Goal: Task Accomplishment & Management: Use online tool/utility

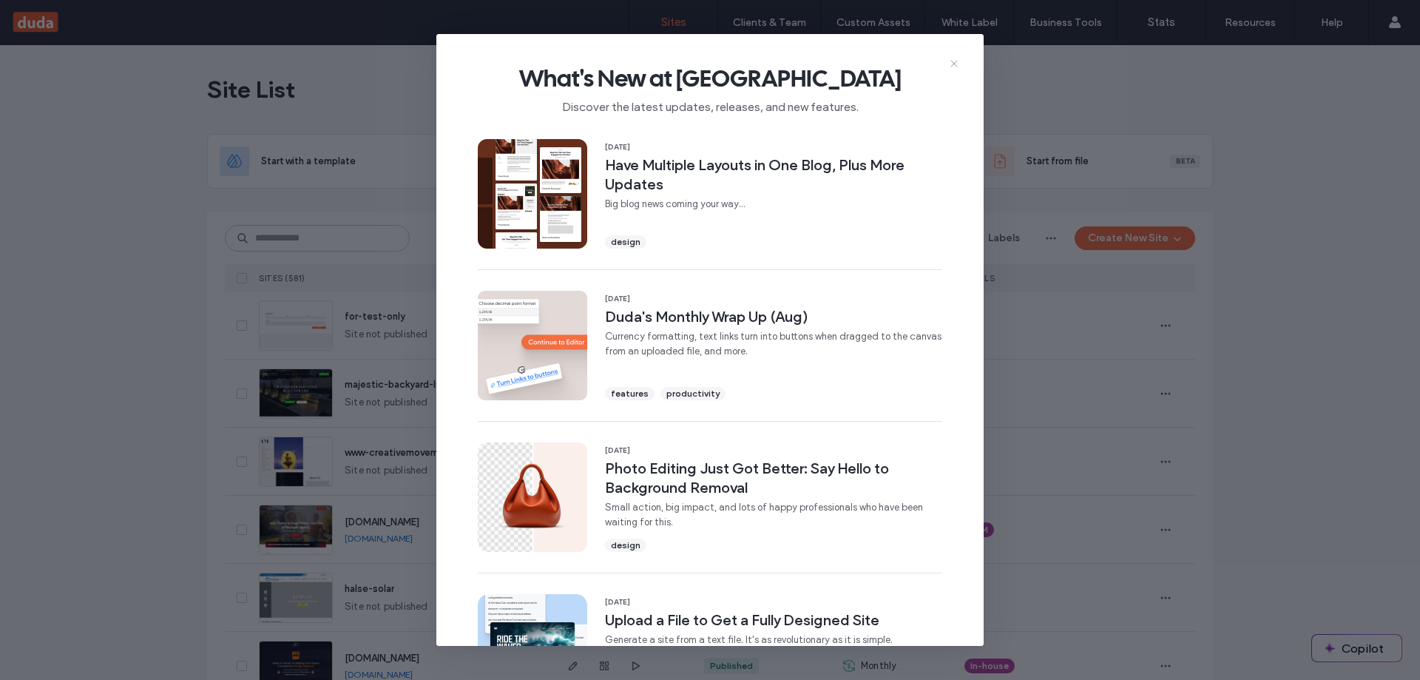
click at [953, 62] on use at bounding box center [953, 63] width 7 height 7
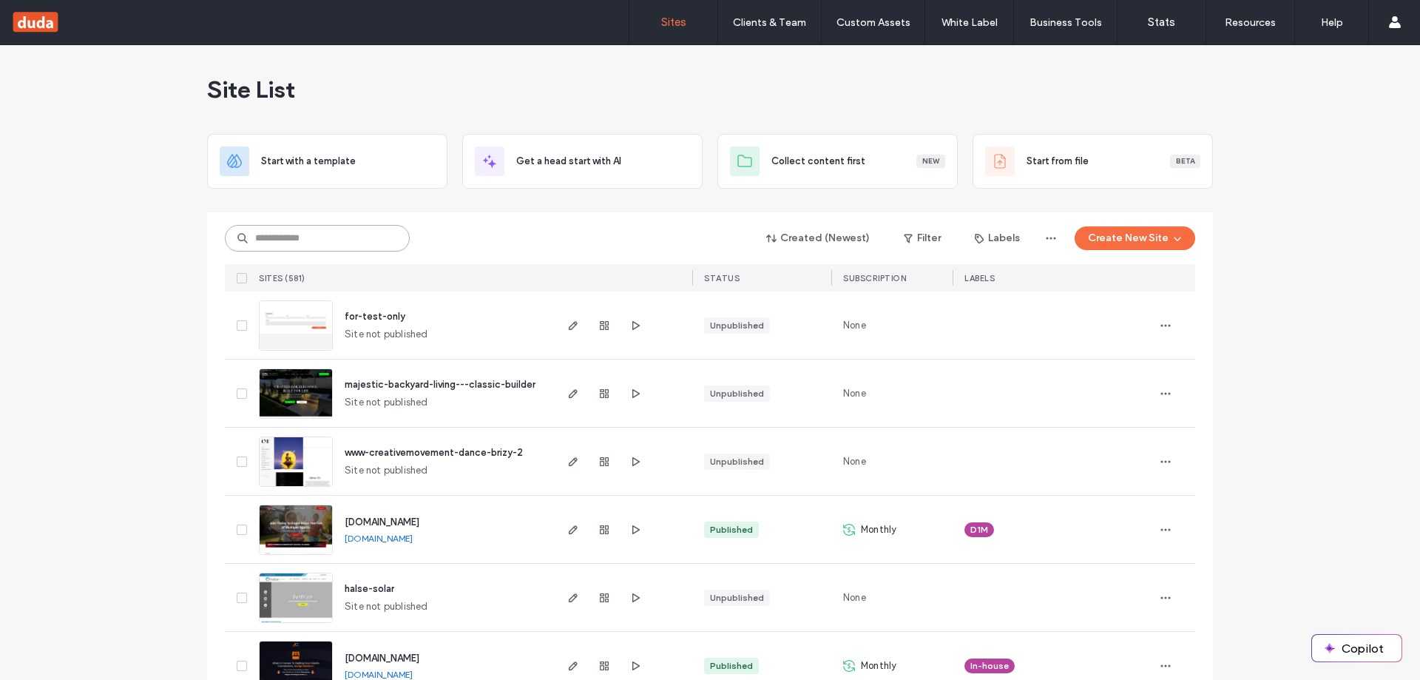
click at [329, 244] on input at bounding box center [317, 238] width 185 height 27
type input "***"
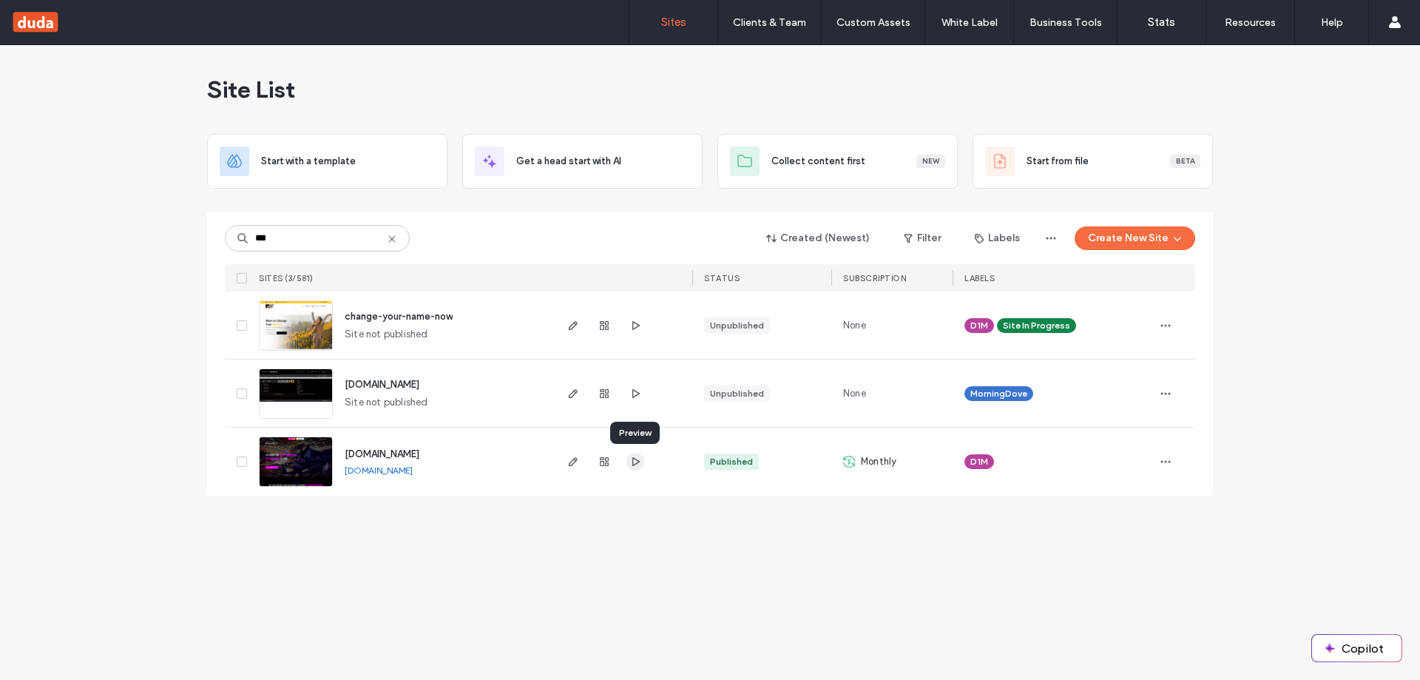
click at [635, 463] on icon "button" at bounding box center [635, 462] width 12 height 12
drag, startPoint x: 576, startPoint y: 459, endPoint x: 576, endPoint y: 531, distance: 72.5
click at [576, 459] on icon "button" at bounding box center [573, 462] width 12 height 12
drag, startPoint x: 572, startPoint y: 535, endPoint x: 342, endPoint y: 1, distance: 581.5
click at [564, 513] on div "Site List Start with a template Get a head start with AI Collect content first …" at bounding box center [710, 362] width 1420 height 635
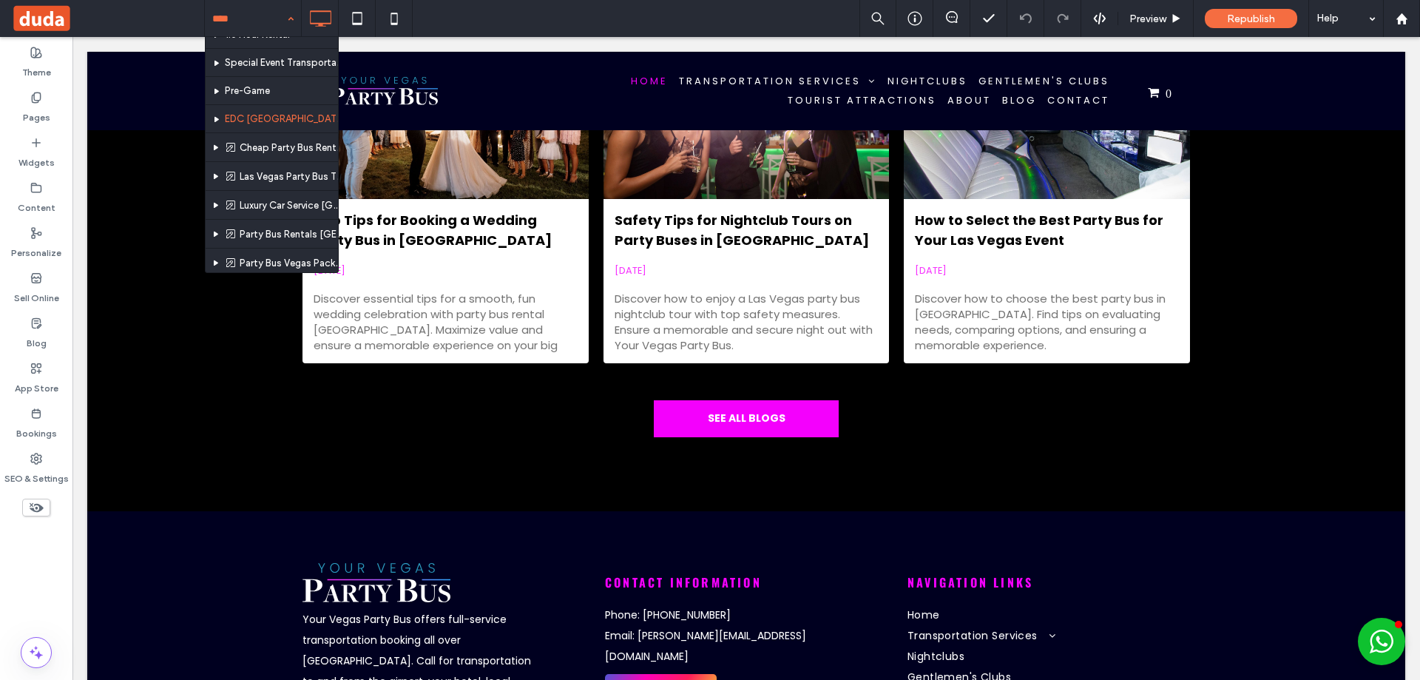
scroll to position [148, 0]
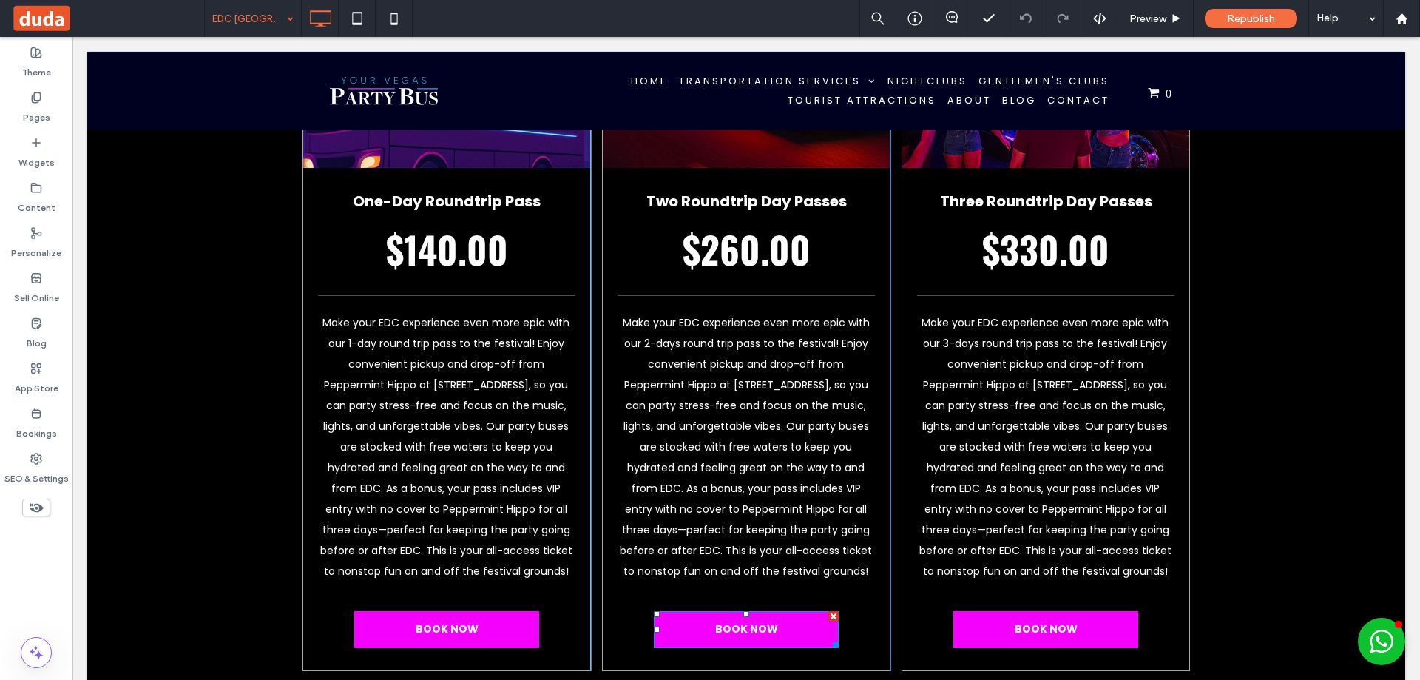
scroll to position [740, 0]
click at [1256, 241] on div "One-Day Roundtrip Pass $140.00 Make your EDC experience even more epic with our…" at bounding box center [746, 274] width 1318 height 939
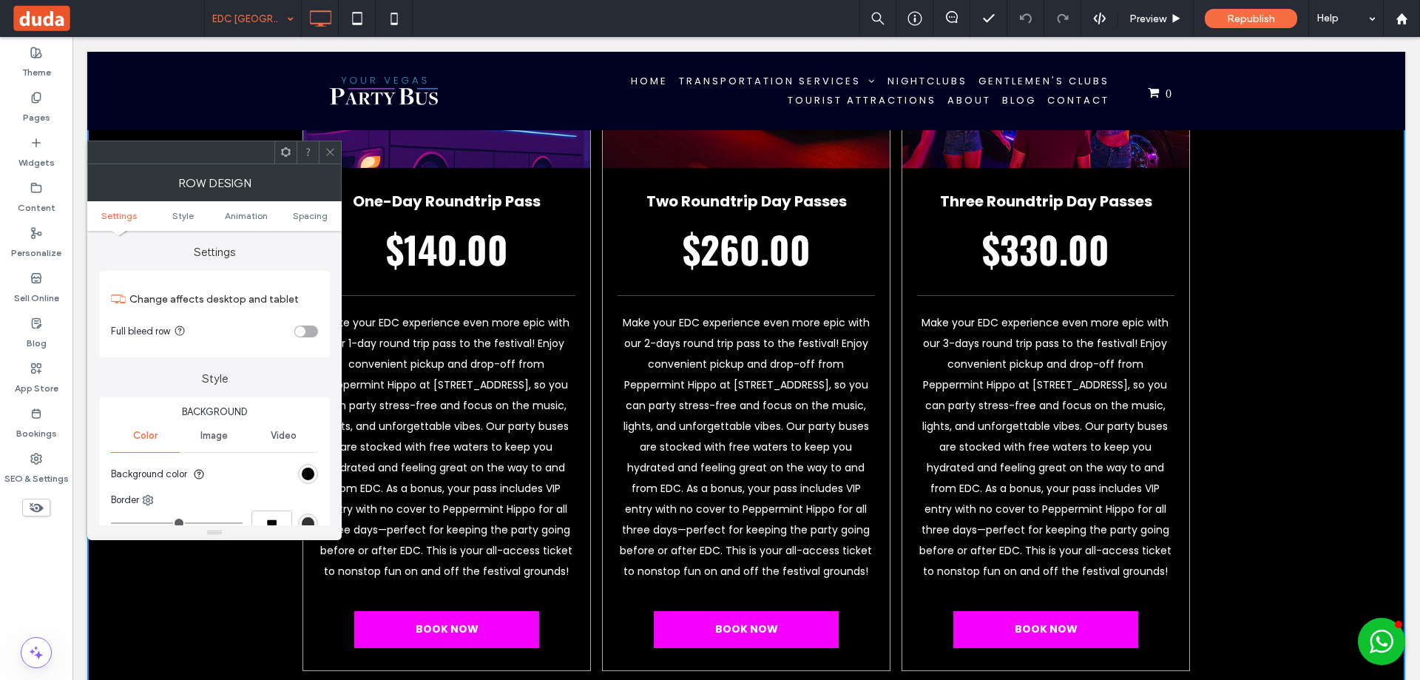
click at [328, 146] on icon at bounding box center [330, 151] width 11 height 11
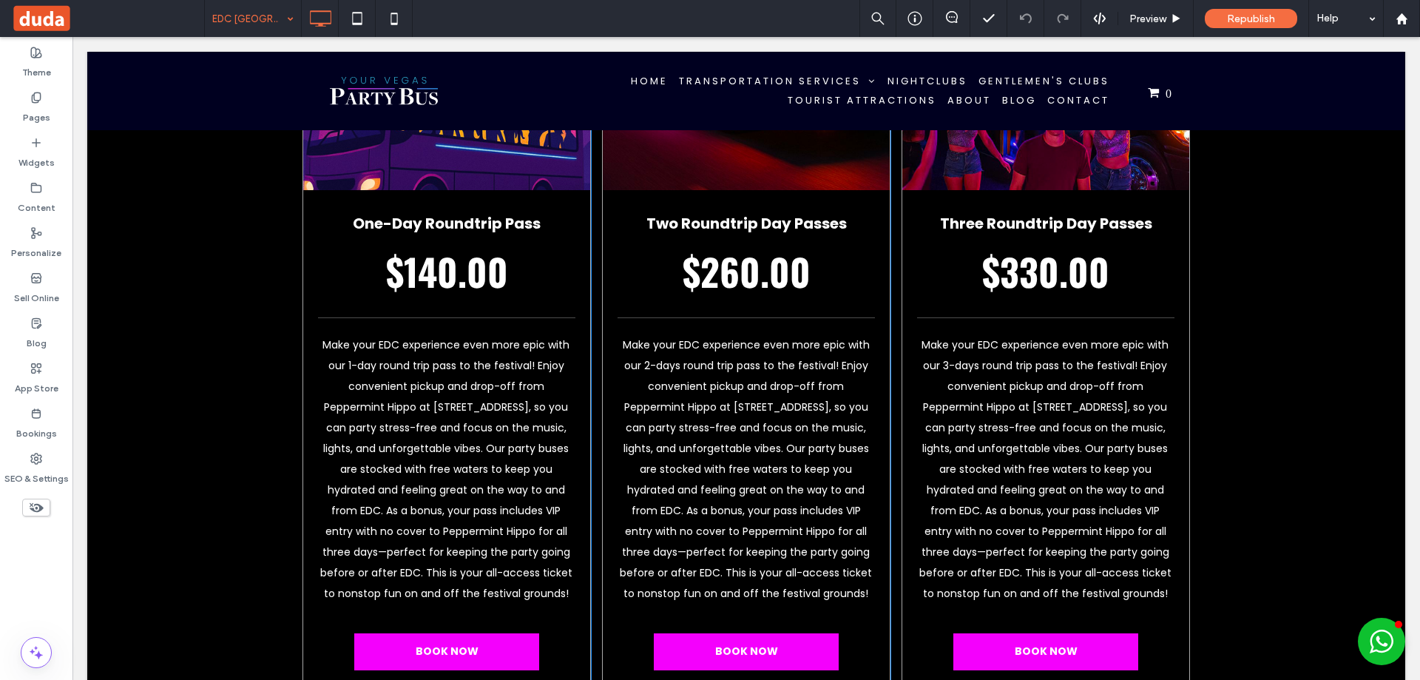
scroll to position [814, 0]
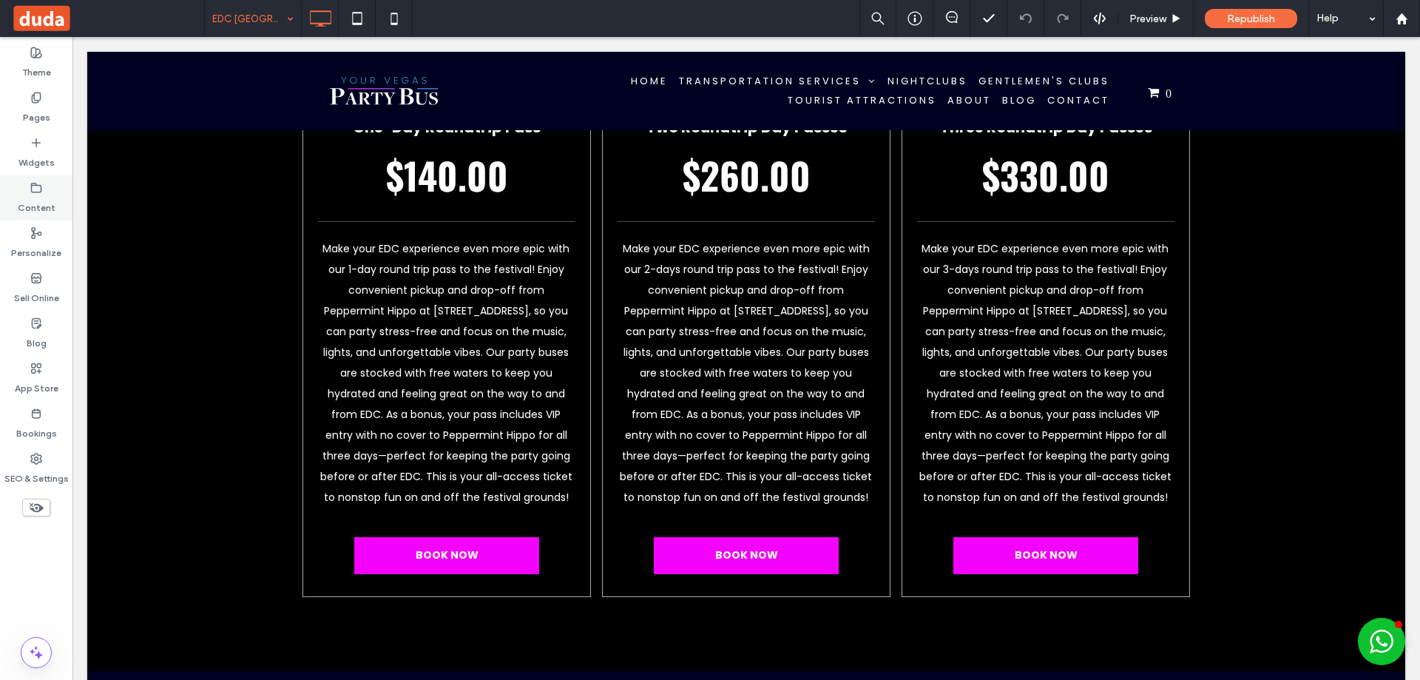
click at [36, 193] on icon at bounding box center [36, 188] width 12 height 12
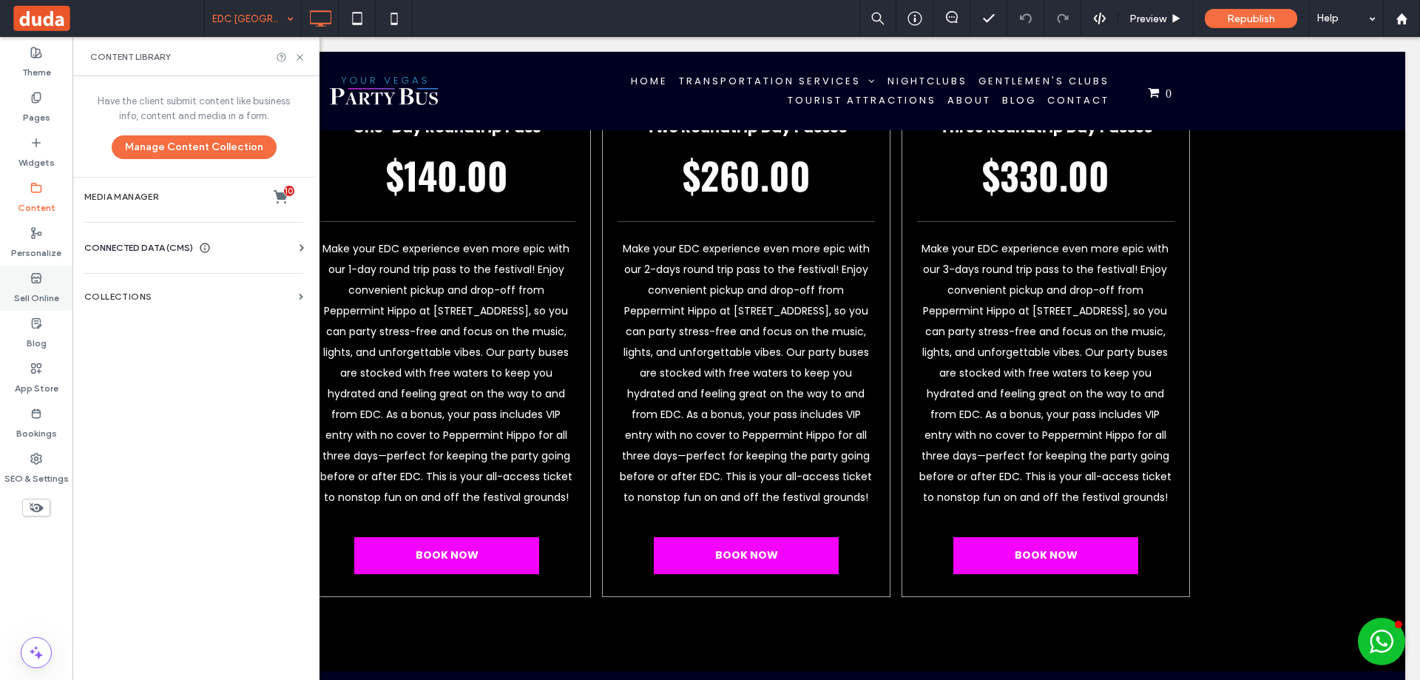
click at [38, 286] on label "Sell Online" at bounding box center [36, 294] width 45 height 21
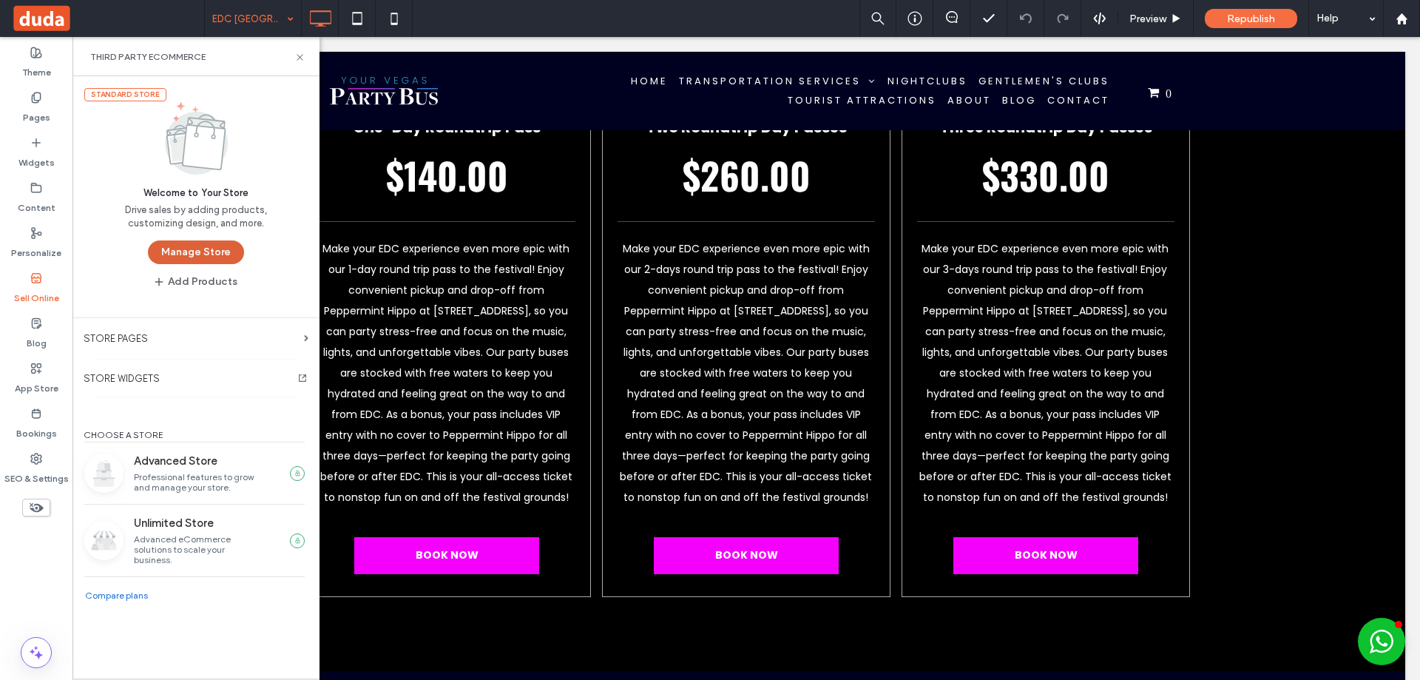
click at [195, 252] on button "Manage Store" at bounding box center [196, 252] width 96 height 24
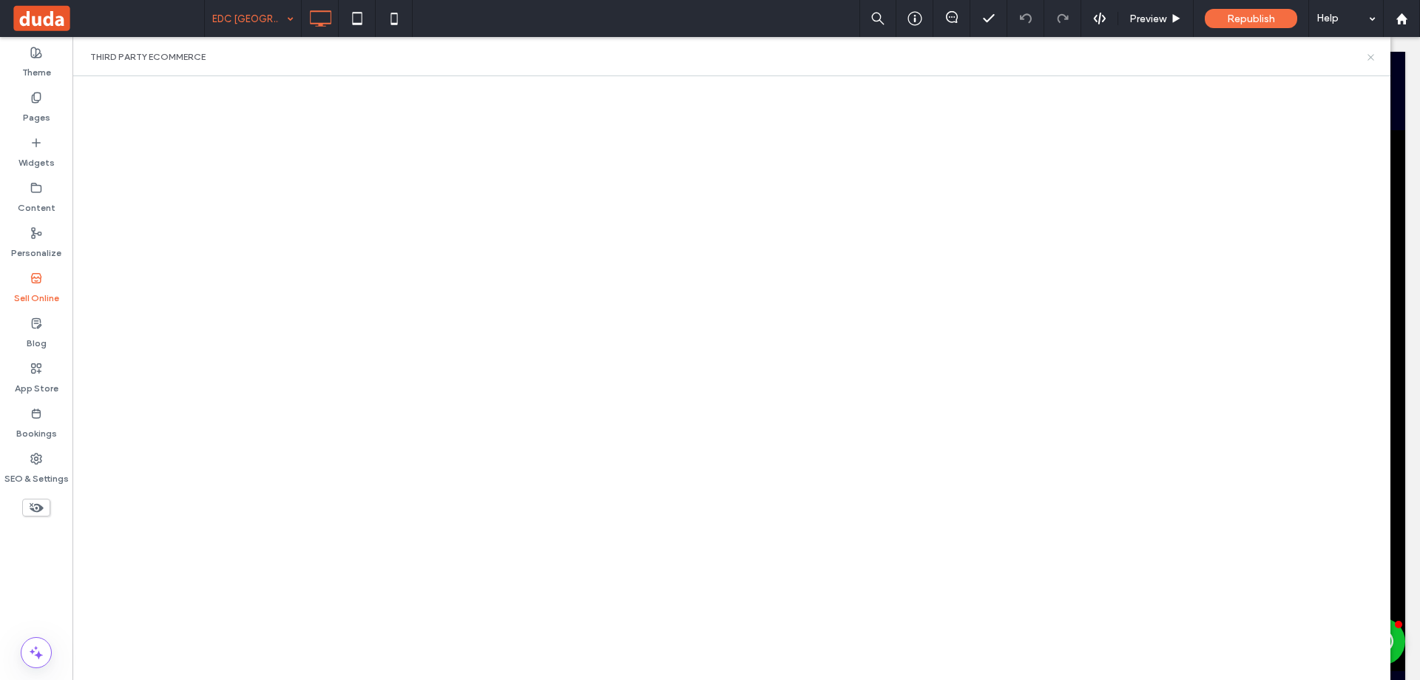
click at [1372, 55] on use at bounding box center [1371, 57] width 6 height 6
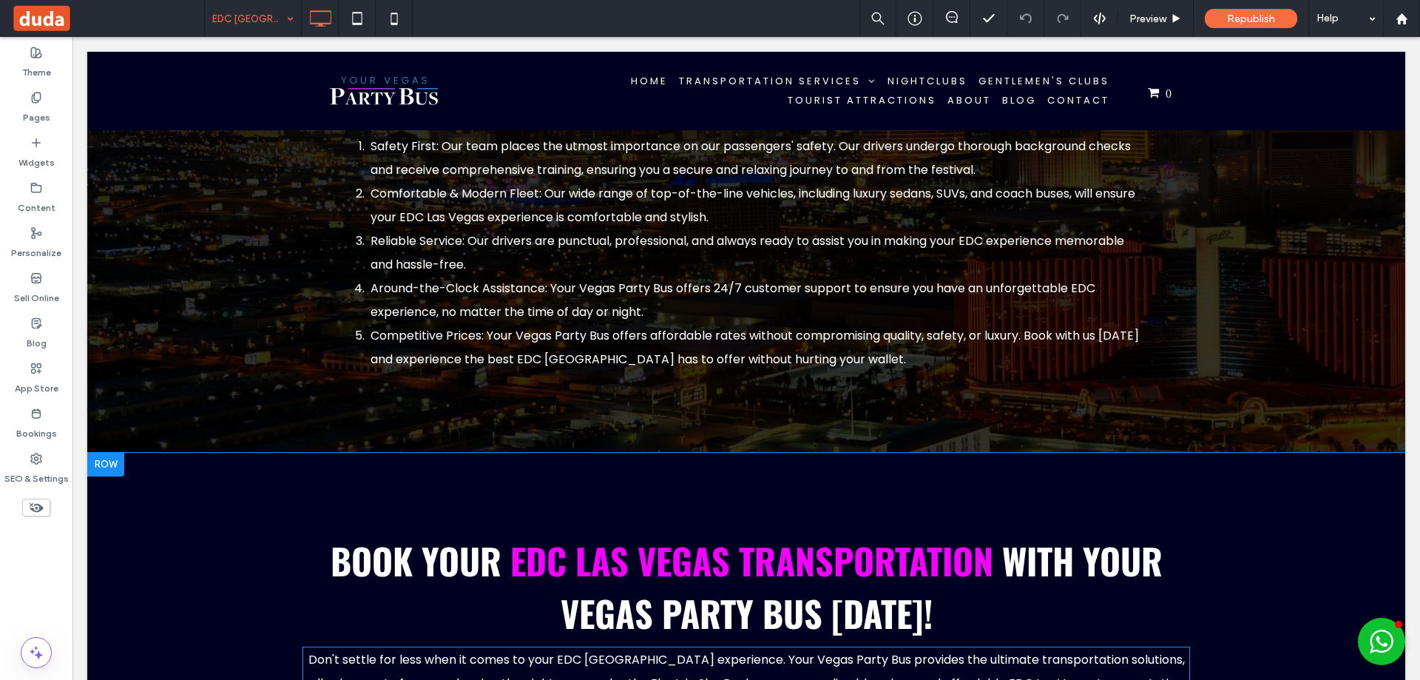
scroll to position [3033, 0]
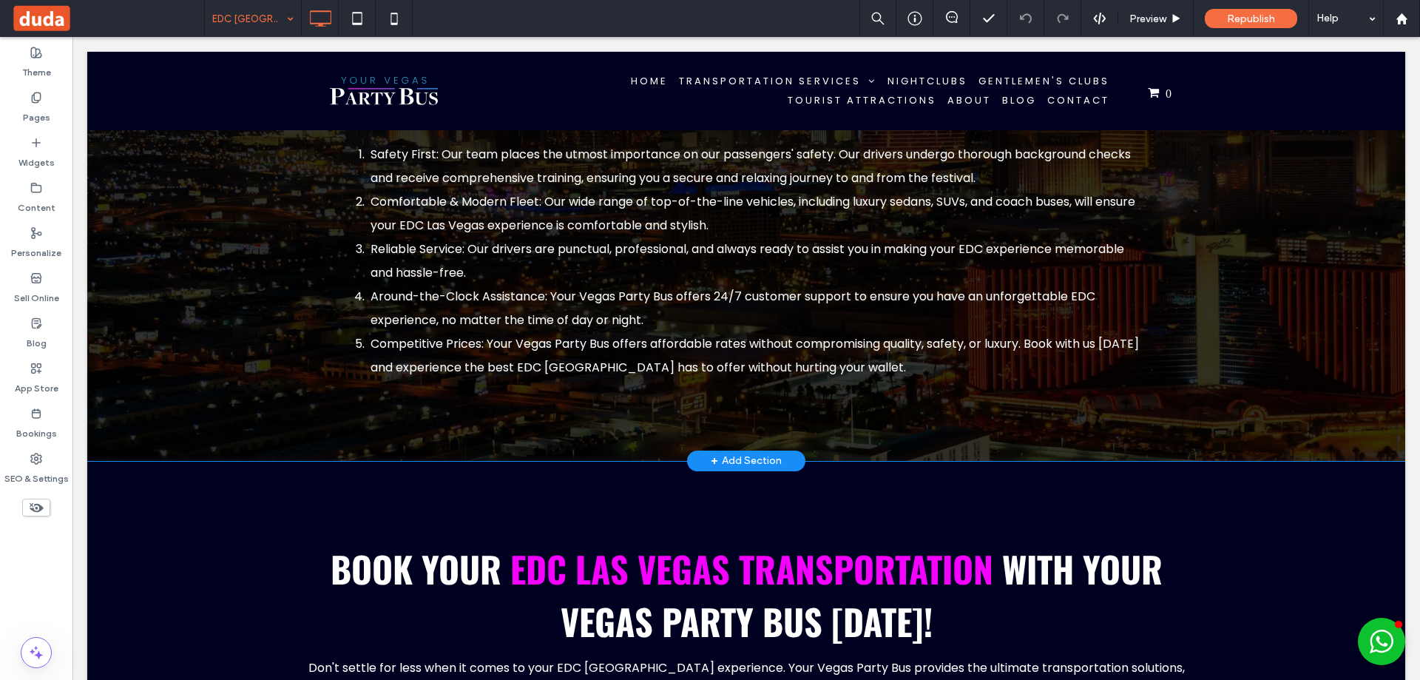
click at [1173, 224] on div "Why Choose Your Vegas Party Bus for EDC [GEOGRAPHIC_DATA] Booking your transpor…" at bounding box center [747, 168] width 888 height 436
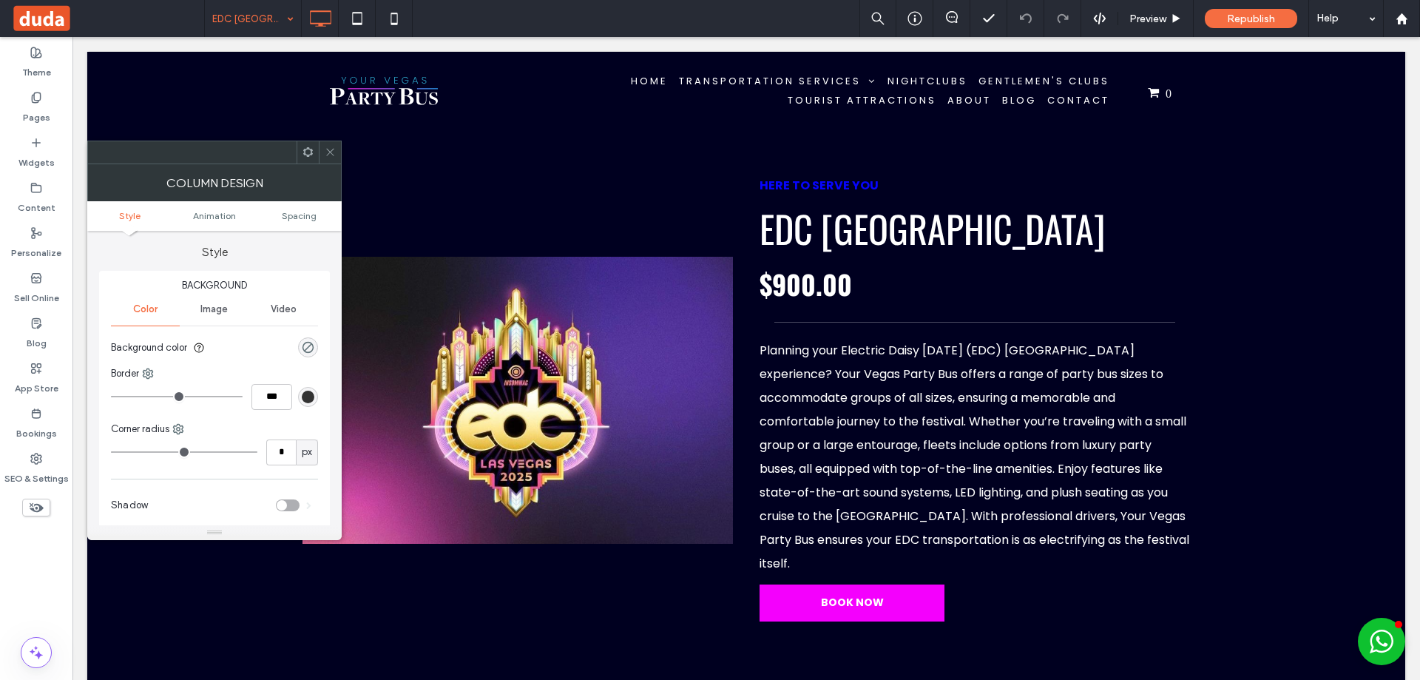
scroll to position [1553, 0]
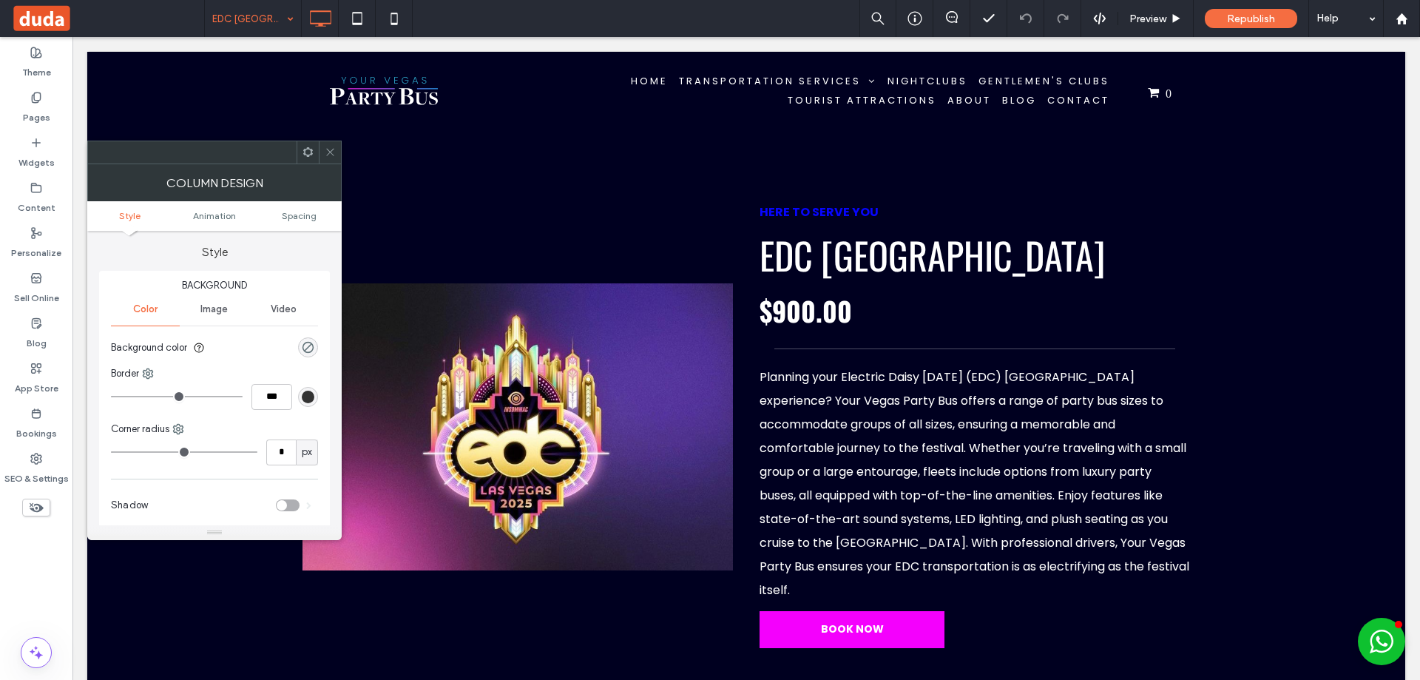
click at [329, 160] on span at bounding box center [330, 152] width 11 height 22
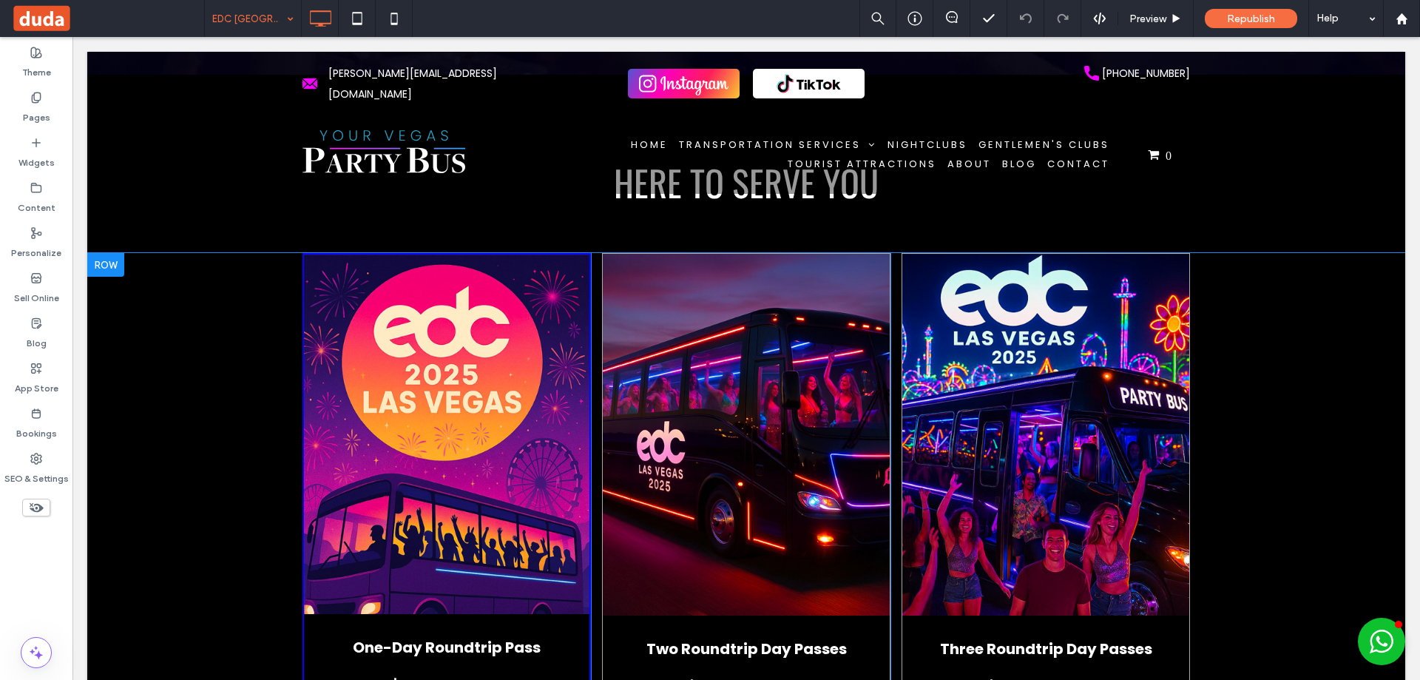
scroll to position [296, 0]
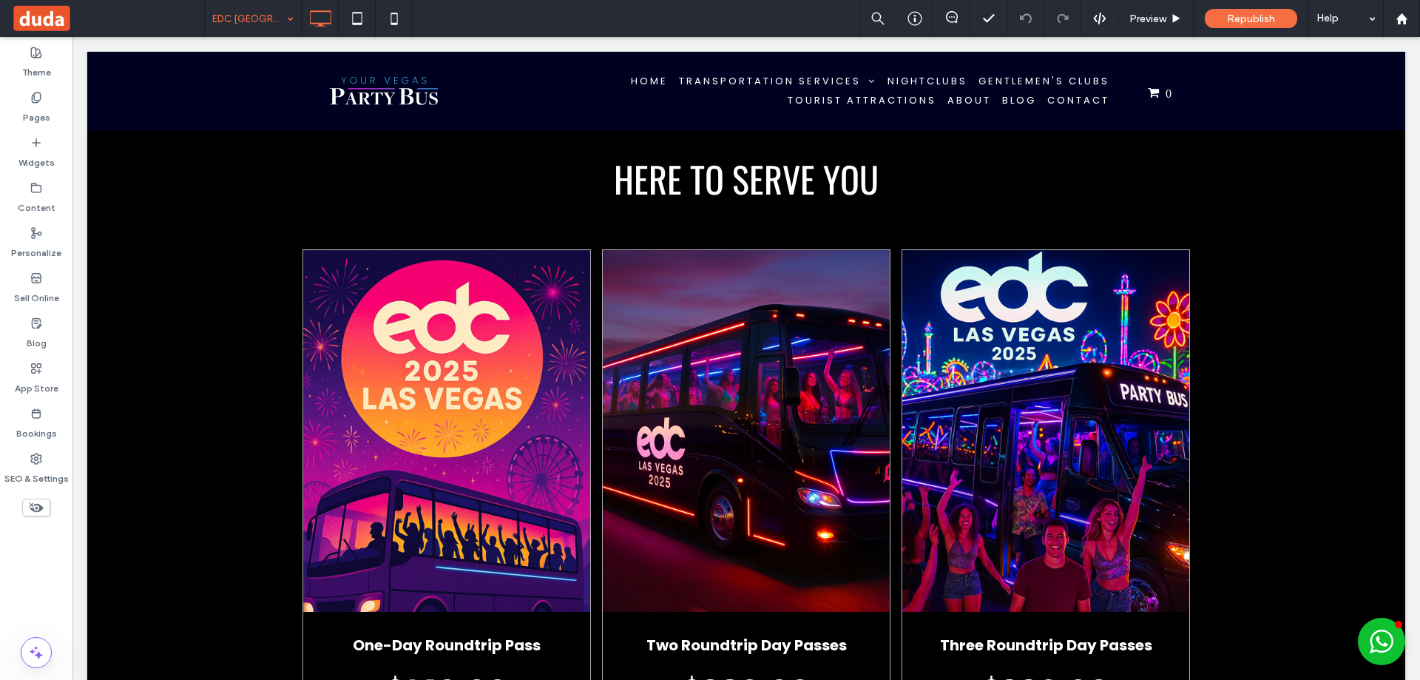
click at [561, 5] on div "EDC [GEOGRAPHIC_DATA] Preview Republish Help" at bounding box center [812, 18] width 1216 height 37
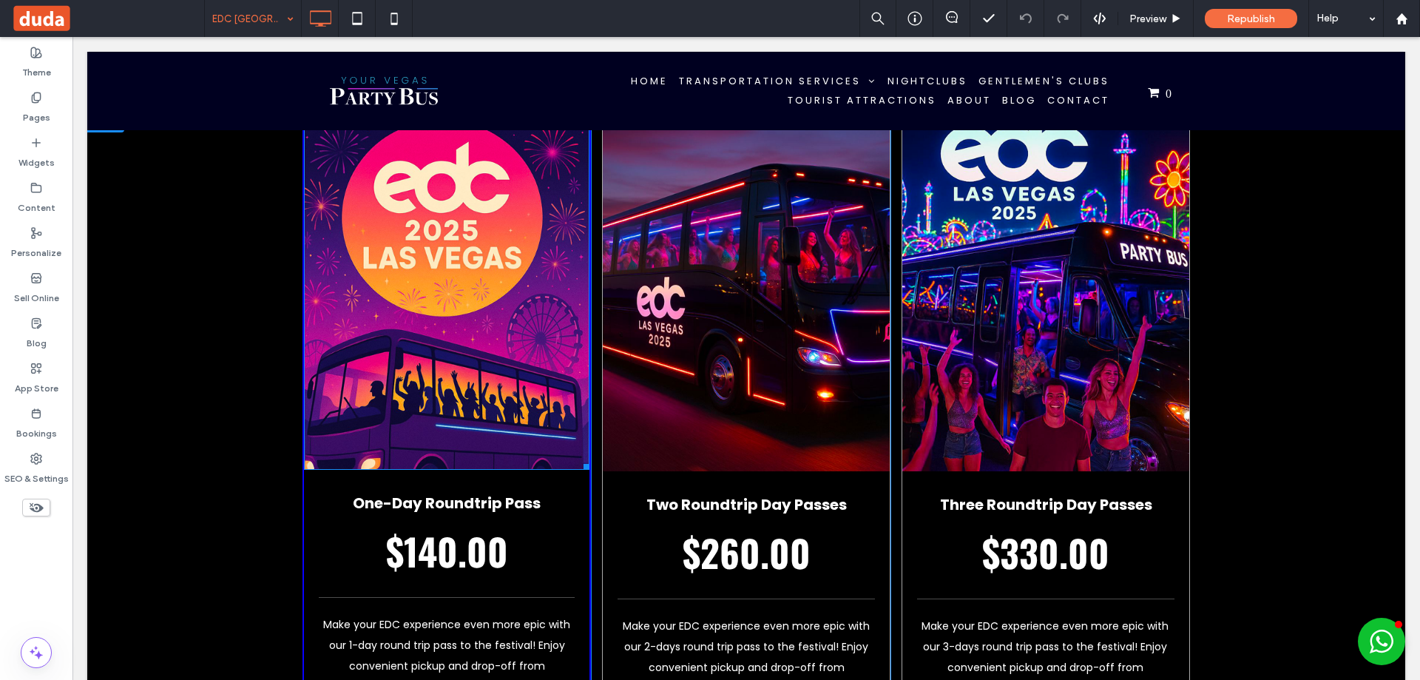
scroll to position [371, 0]
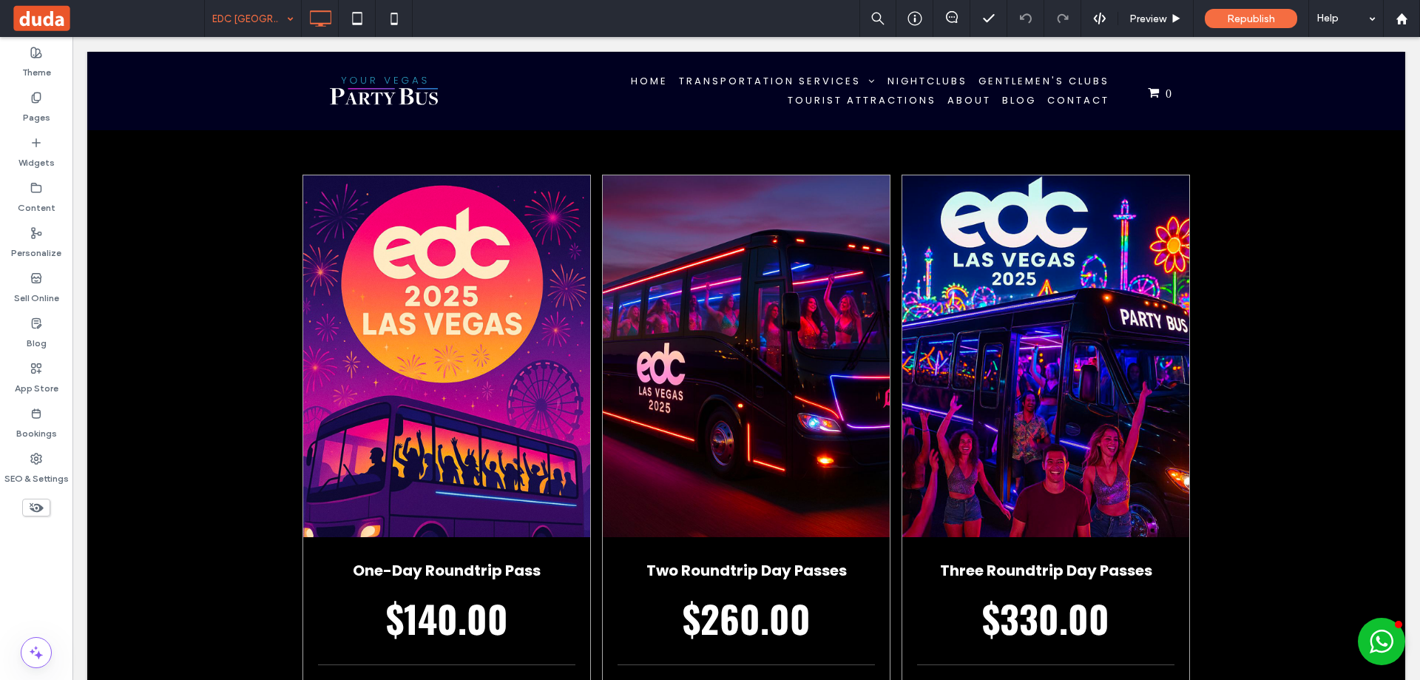
click at [36, 604] on div "Theme Pages Widgets Content Personalize Sell Online Blog App Store Bookings SEO…" at bounding box center [36, 358] width 72 height 643
click at [0, 572] on div "Theme Pages Widgets Content Personalize Sell Online Blog App Store Bookings SEO…" at bounding box center [36, 358] width 72 height 643
click at [24, 572] on div "Theme Pages Widgets Content Personalize Sell Online Blog App Store Bookings SEO…" at bounding box center [36, 358] width 72 height 643
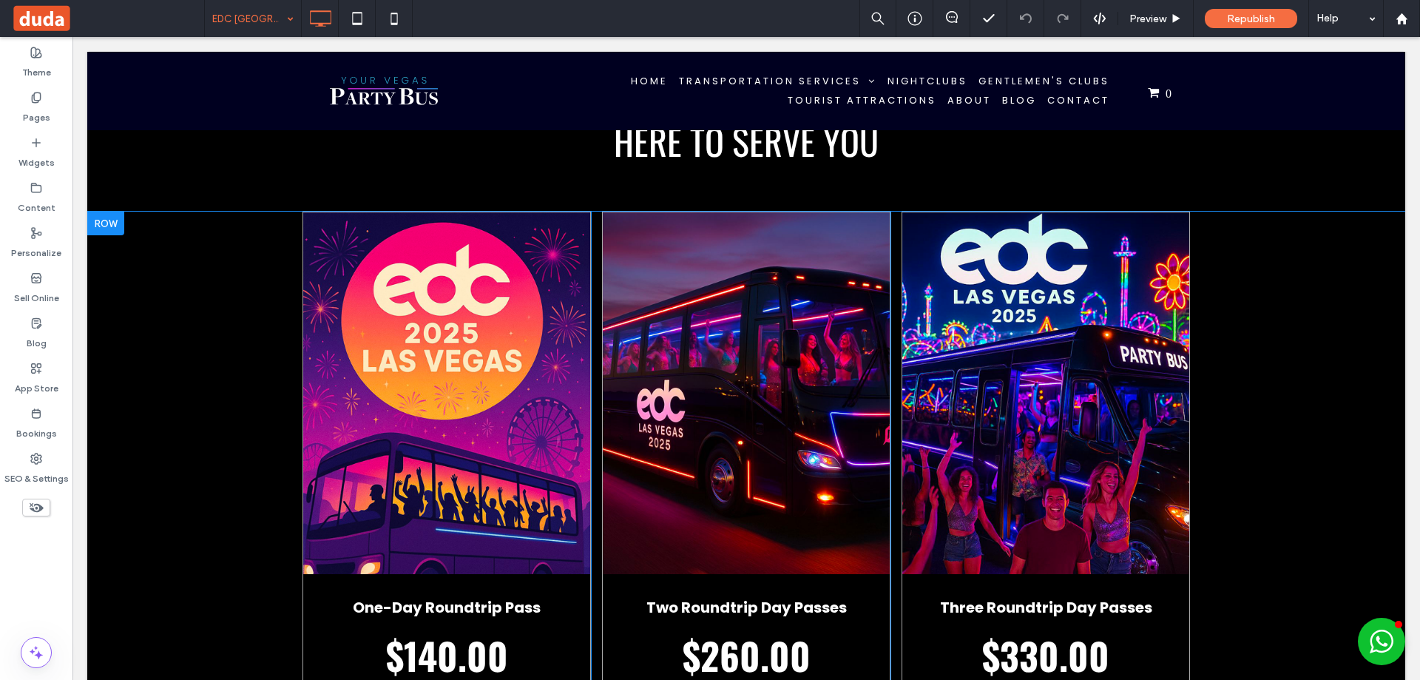
scroll to position [296, 0]
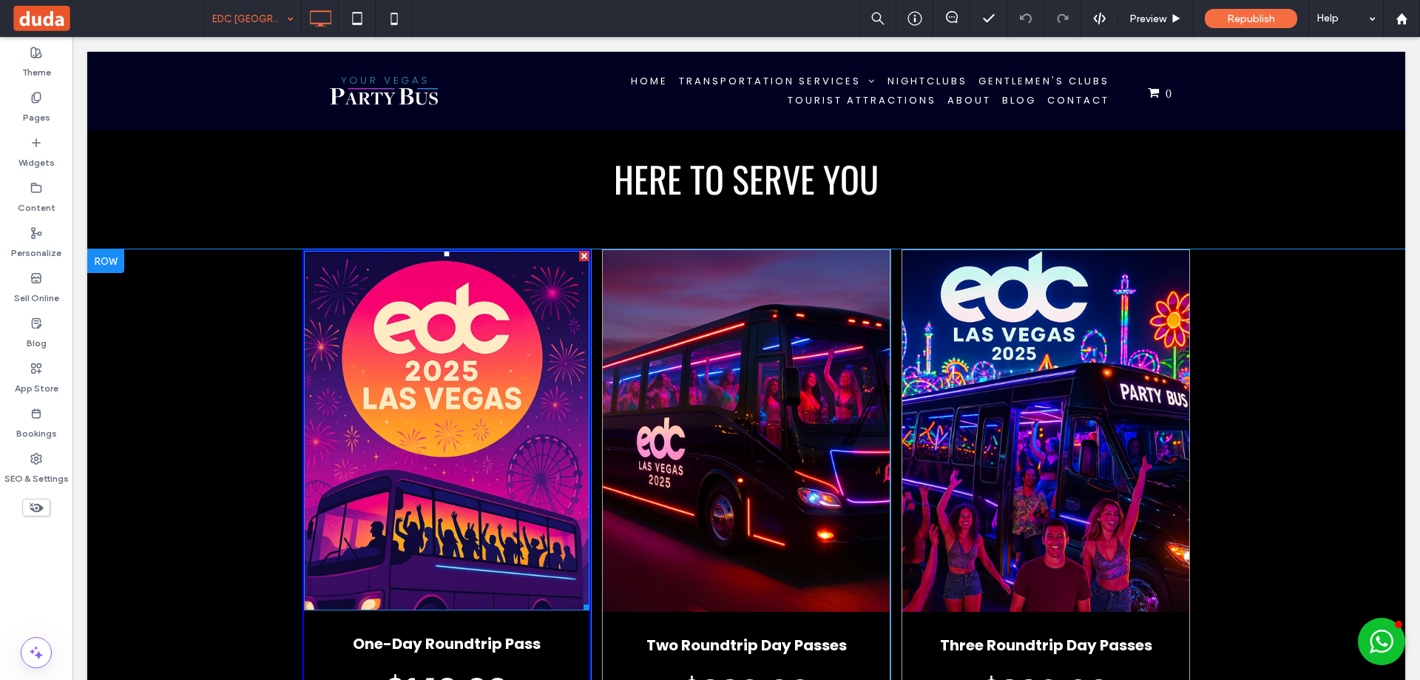
click at [414, 430] on img at bounding box center [447, 430] width 286 height 359
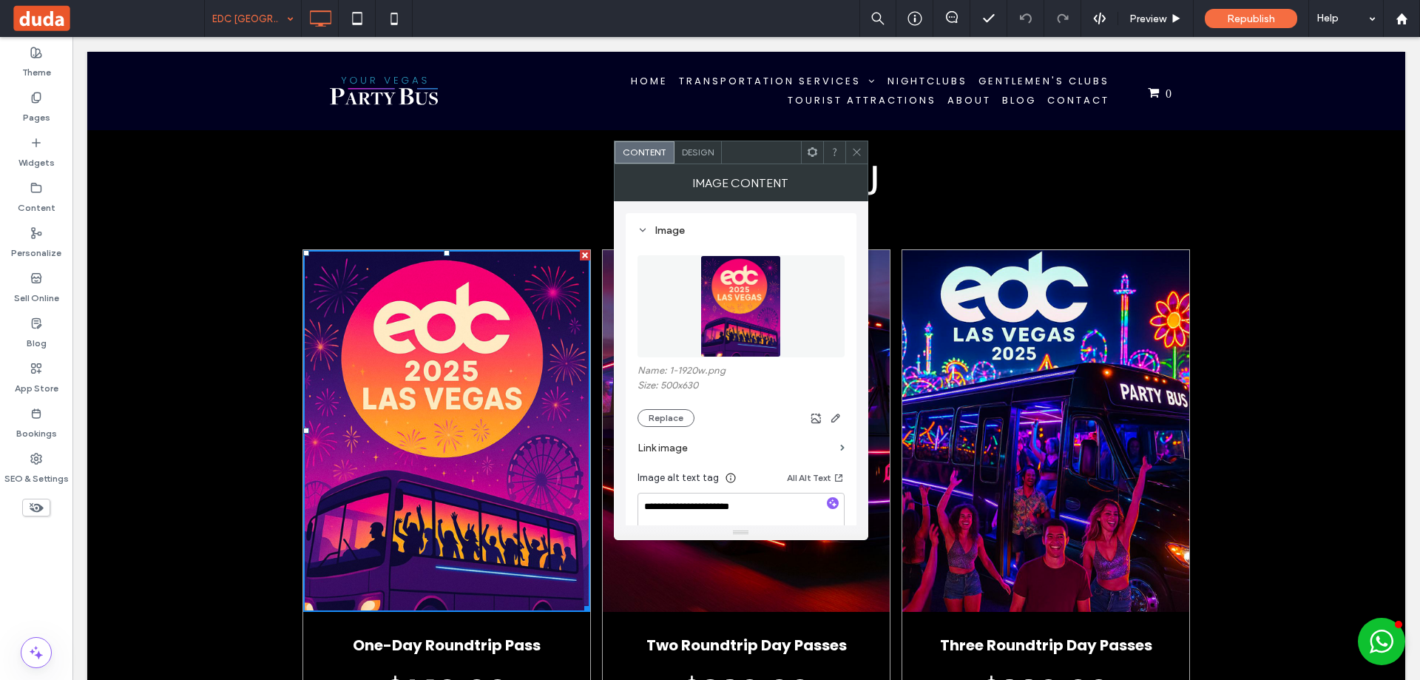
drag, startPoint x: 851, startPoint y: 149, endPoint x: 465, endPoint y: 342, distance: 430.7
click at [851, 149] on icon at bounding box center [856, 151] width 11 height 11
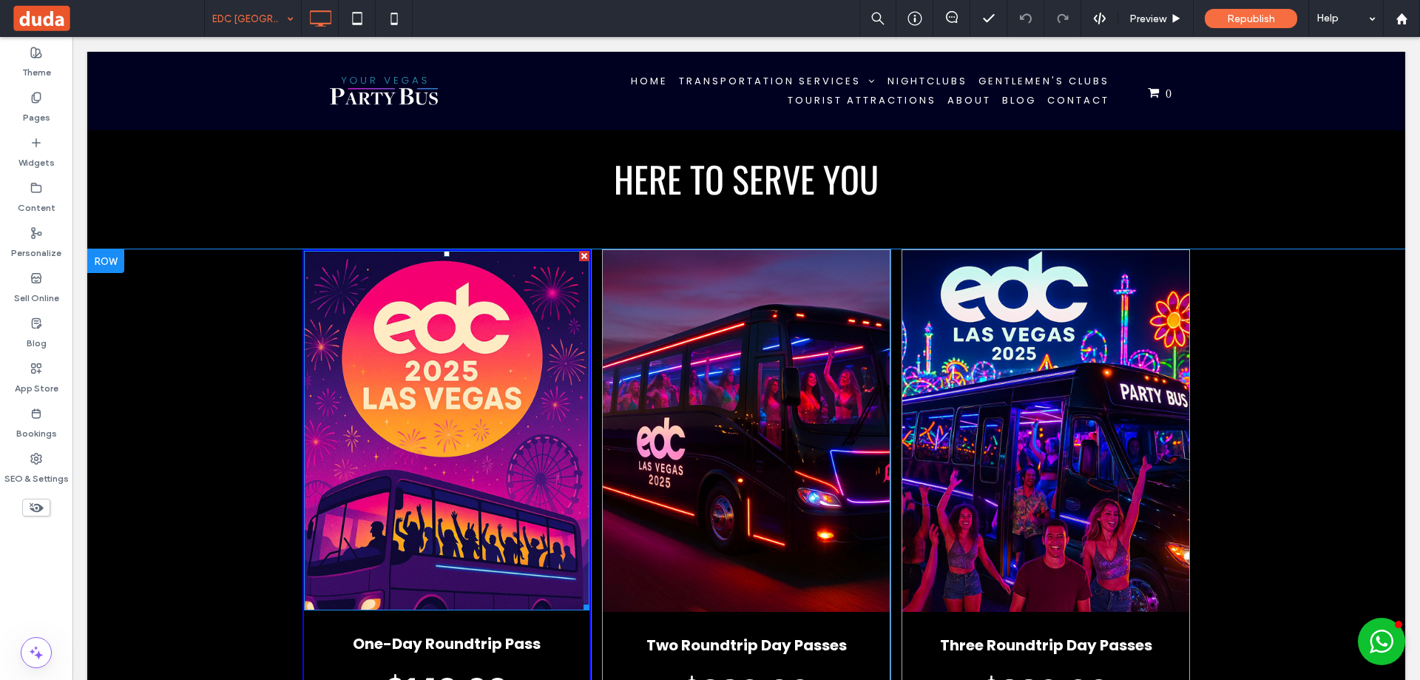
click at [464, 342] on img at bounding box center [447, 430] width 286 height 359
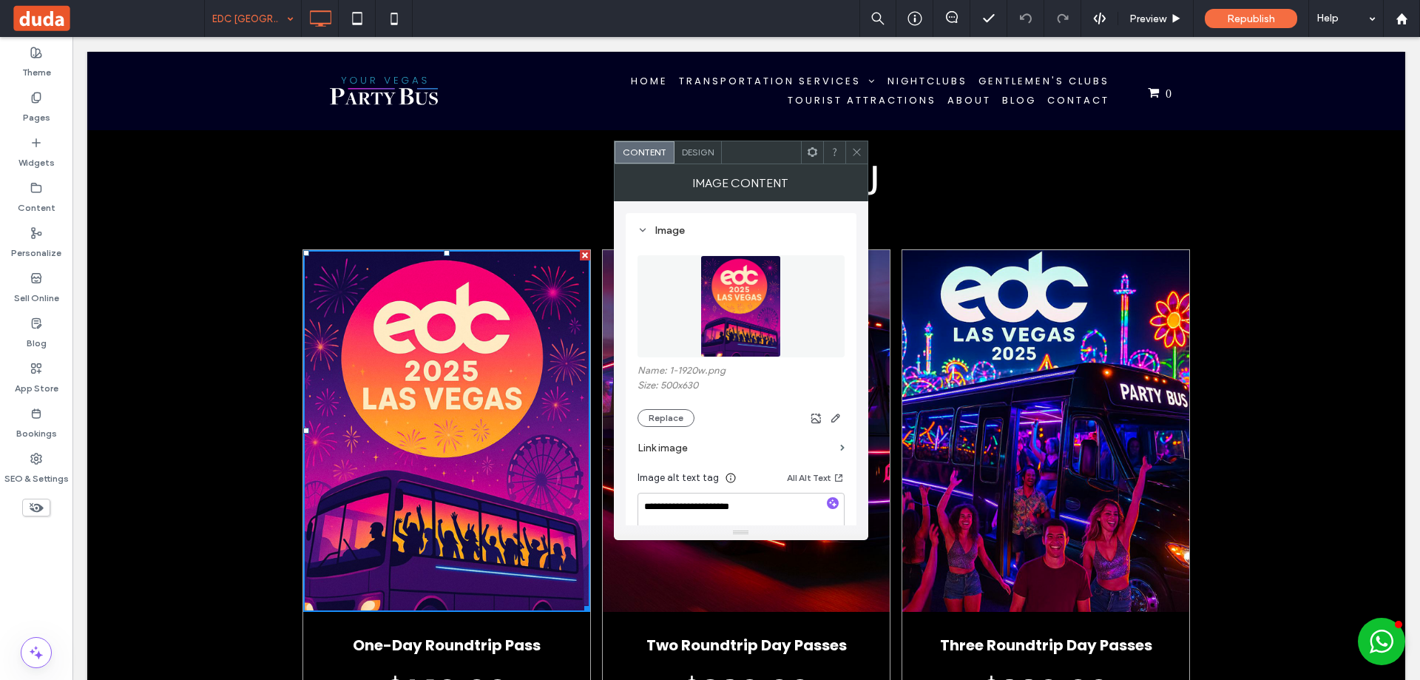
click at [719, 305] on img at bounding box center [740, 306] width 81 height 102
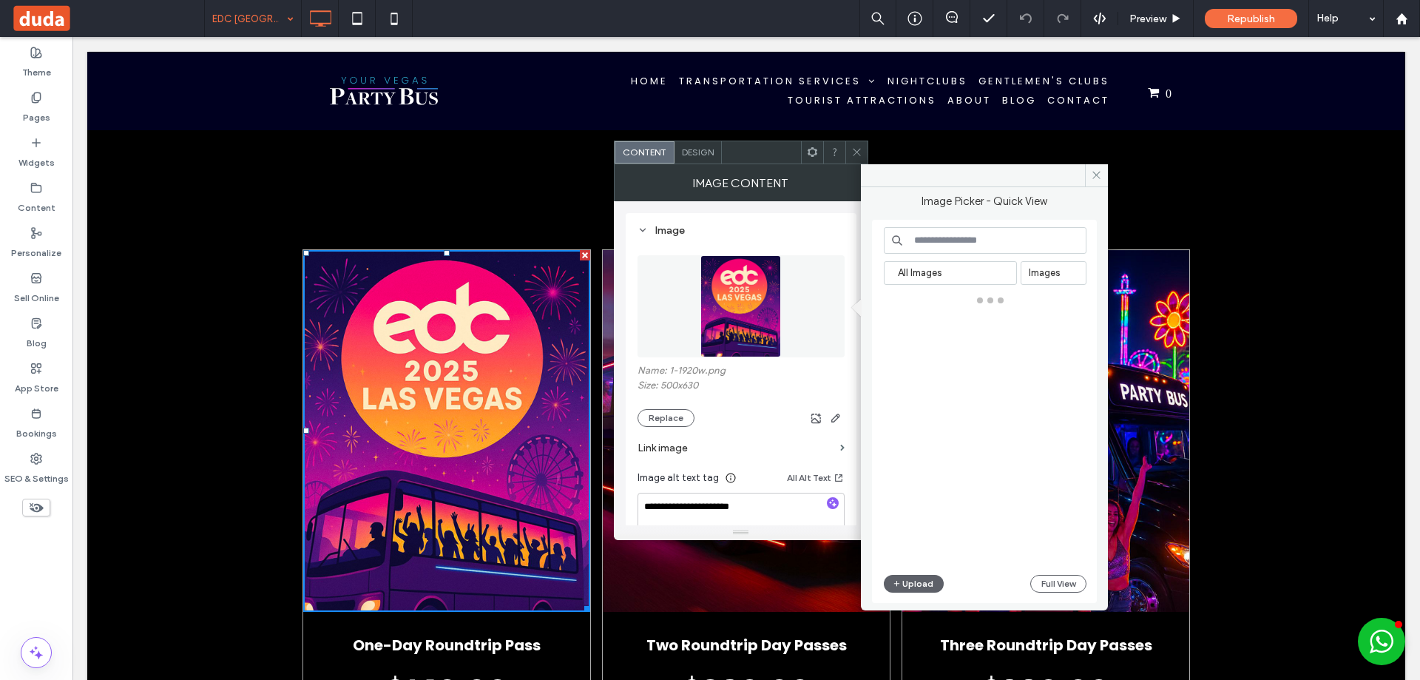
click at [706, 150] on span "Design" at bounding box center [698, 151] width 32 height 11
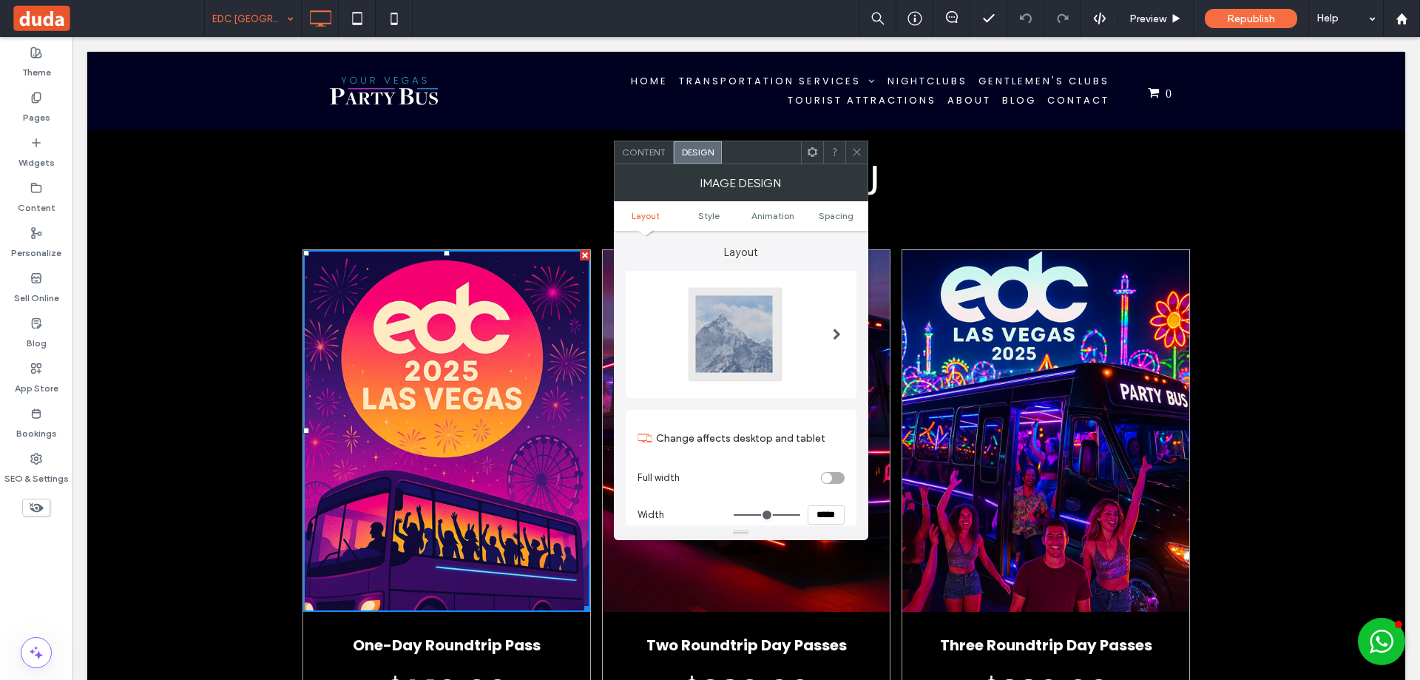
click at [854, 148] on icon at bounding box center [856, 151] width 11 height 11
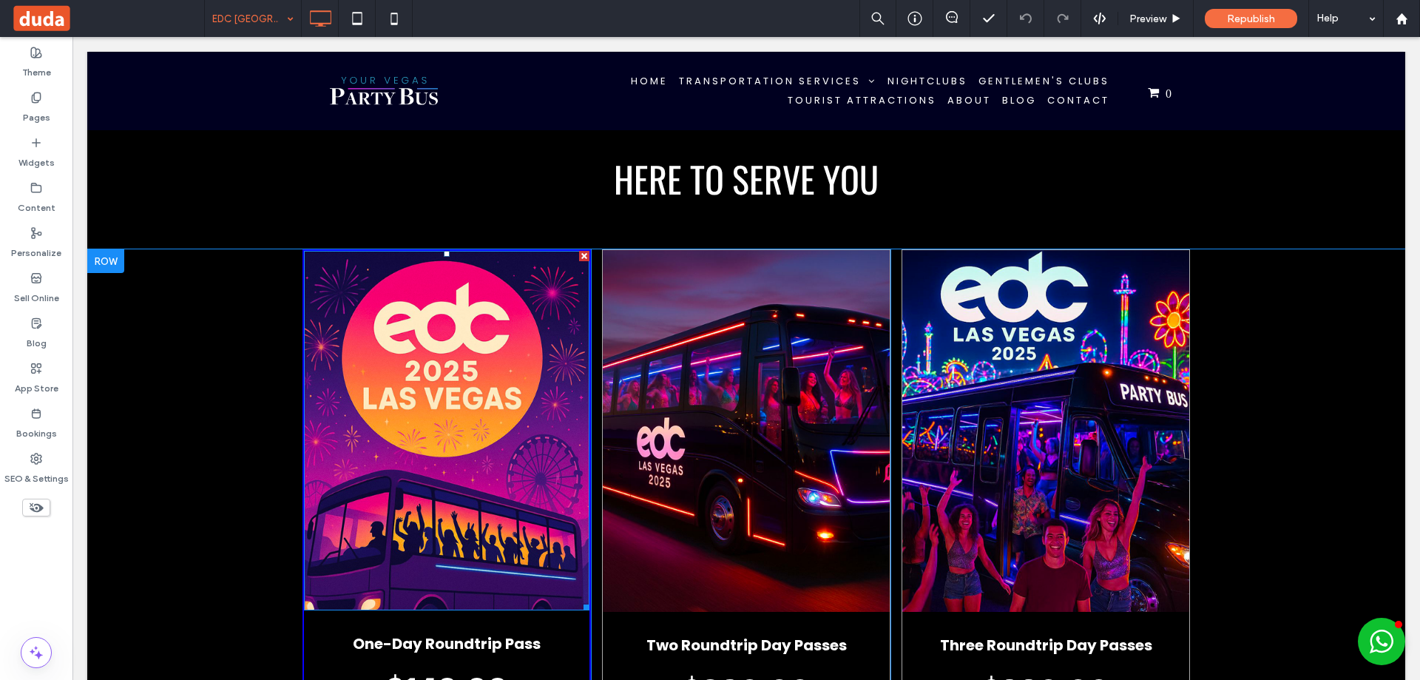
click at [505, 401] on img at bounding box center [447, 430] width 286 height 359
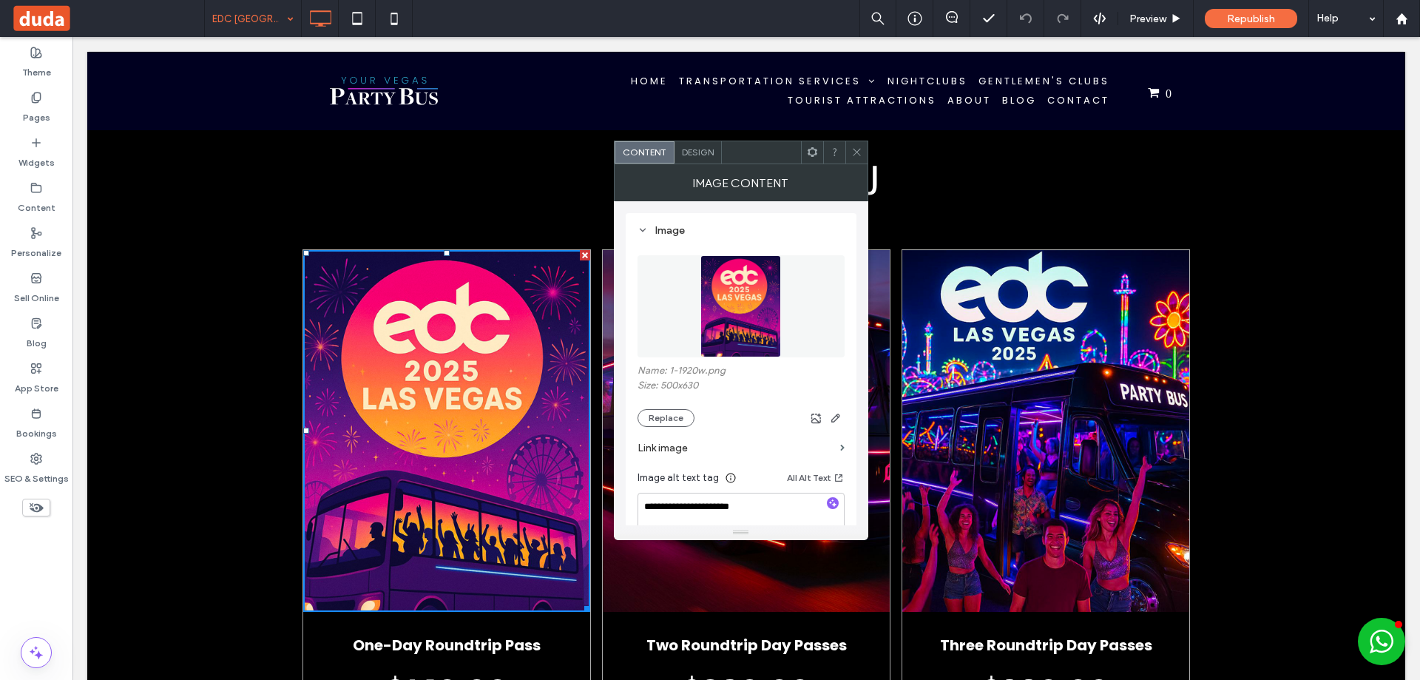
click at [754, 304] on img at bounding box center [740, 306] width 81 height 102
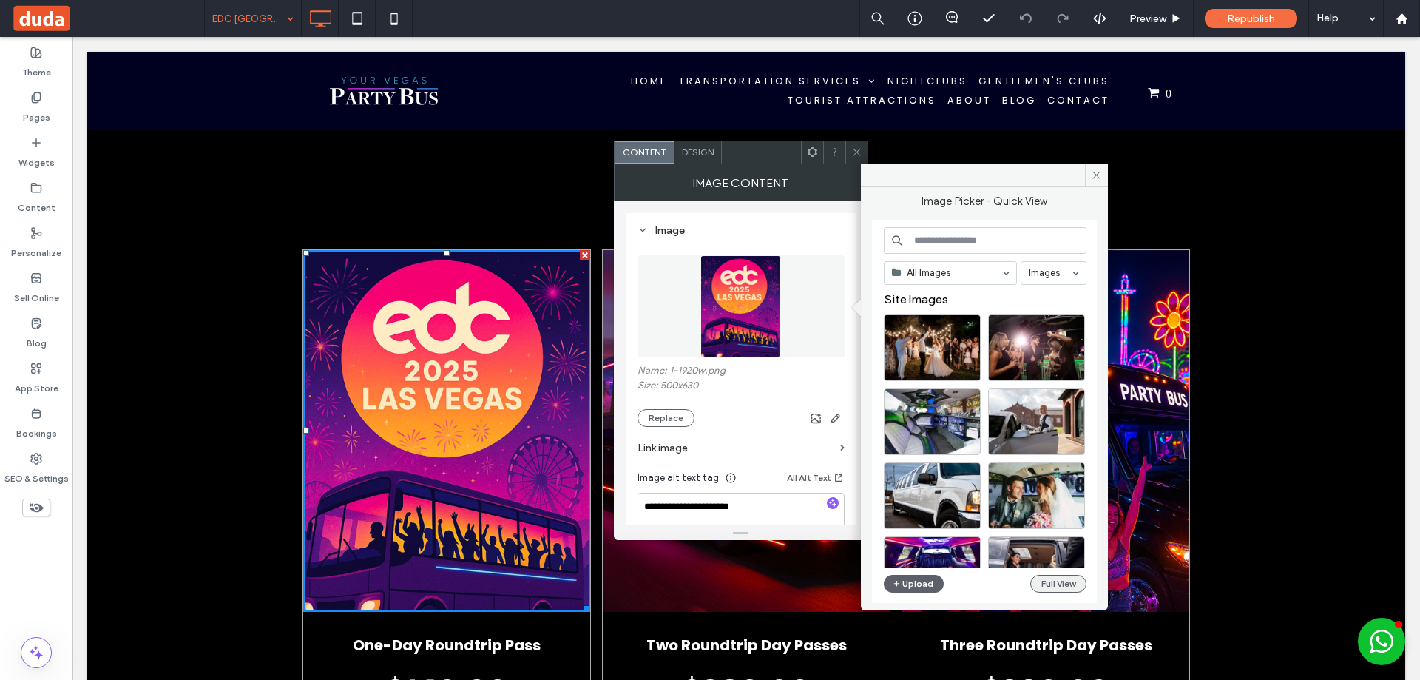
click at [1051, 577] on button "Full View" at bounding box center [1058, 584] width 56 height 18
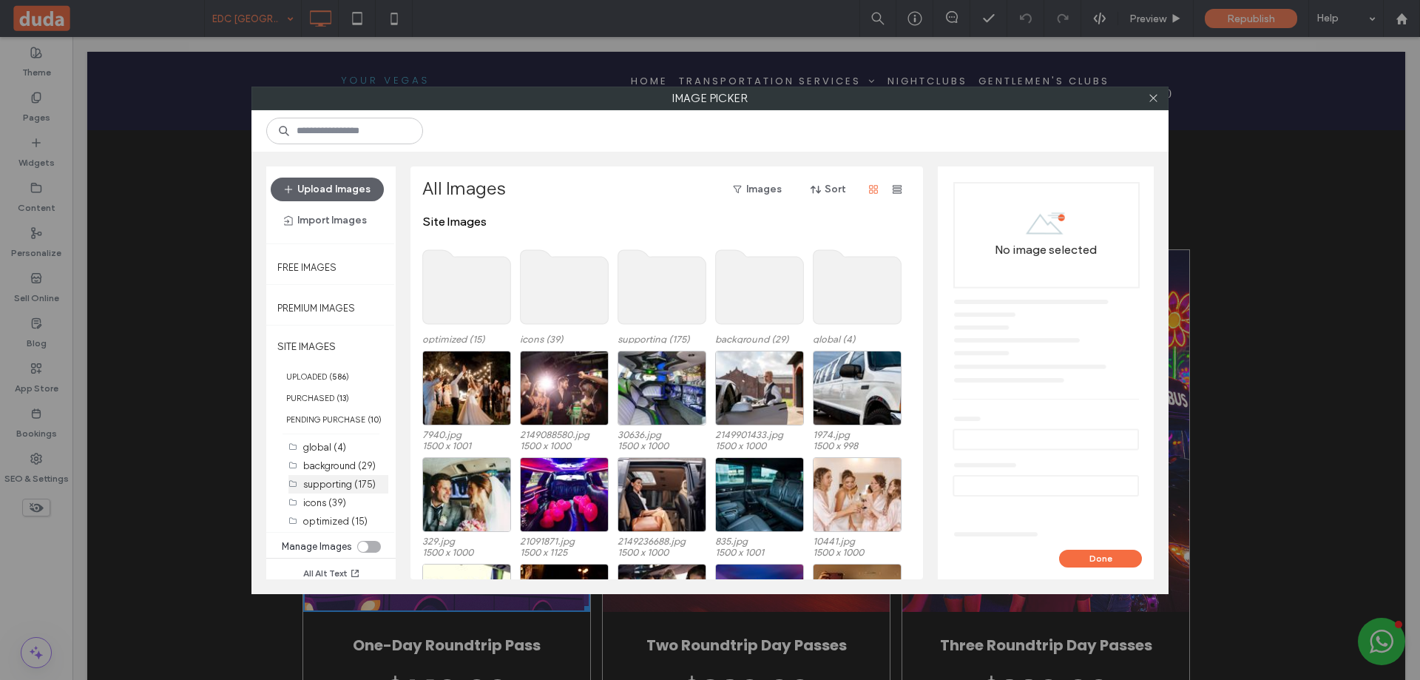
click at [337, 481] on label "supporting (175)" at bounding box center [339, 484] width 72 height 11
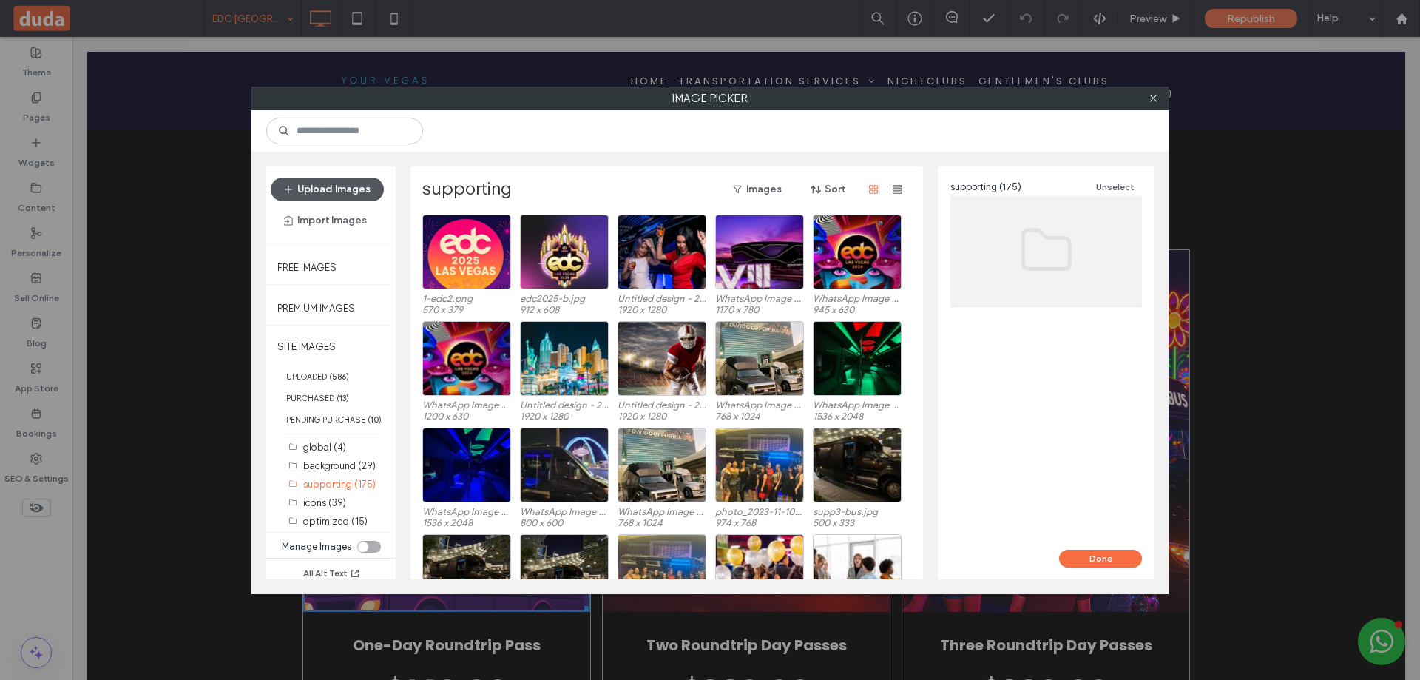
click at [355, 184] on button "Upload Images" at bounding box center [327, 190] width 113 height 24
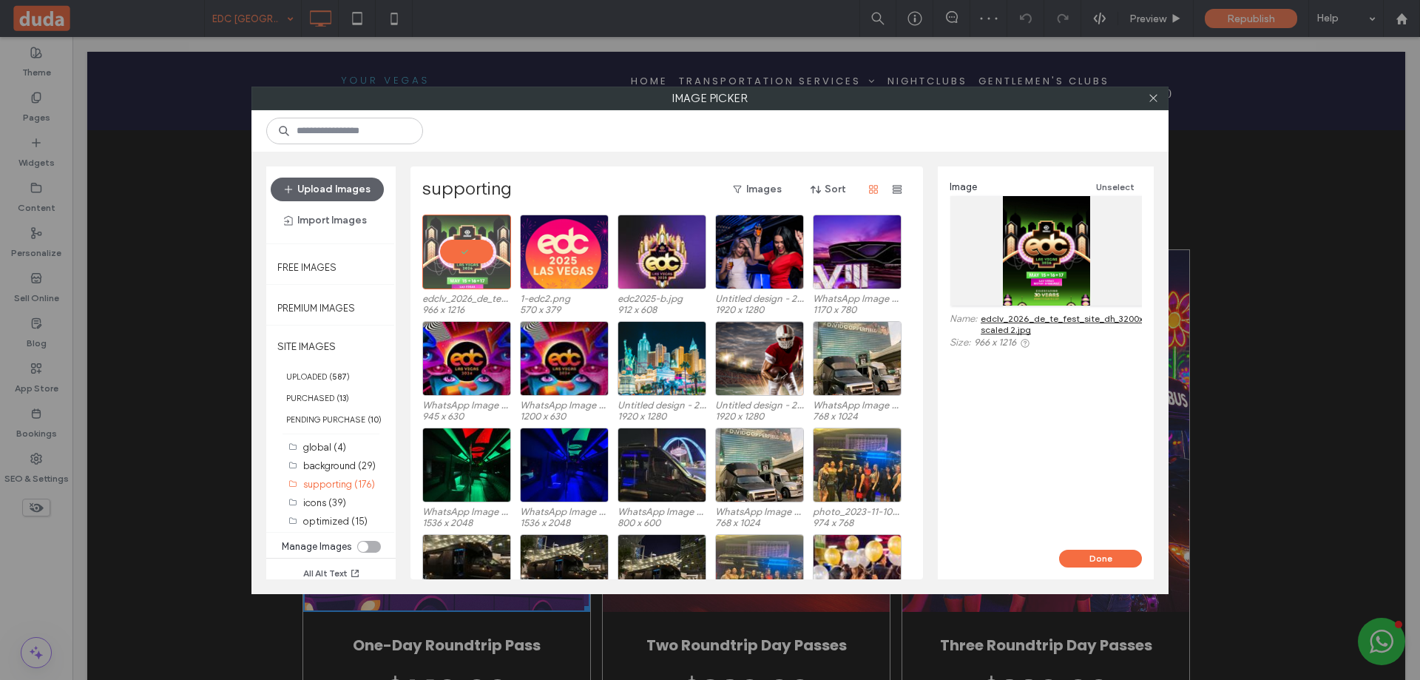
drag, startPoint x: 1112, startPoint y: 555, endPoint x: 1105, endPoint y: 547, distance: 10.5
click at [1111, 555] on button "Done" at bounding box center [1100, 559] width 83 height 18
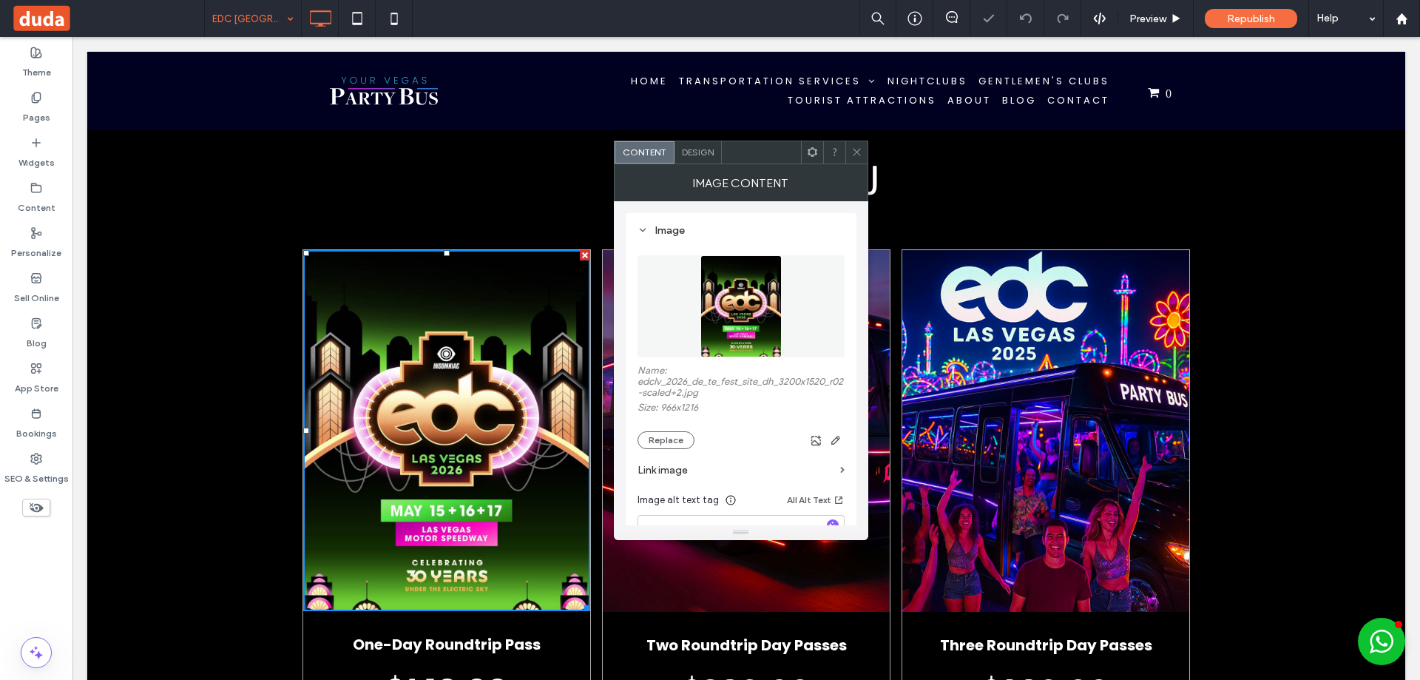
click at [857, 150] on icon at bounding box center [856, 151] width 11 height 11
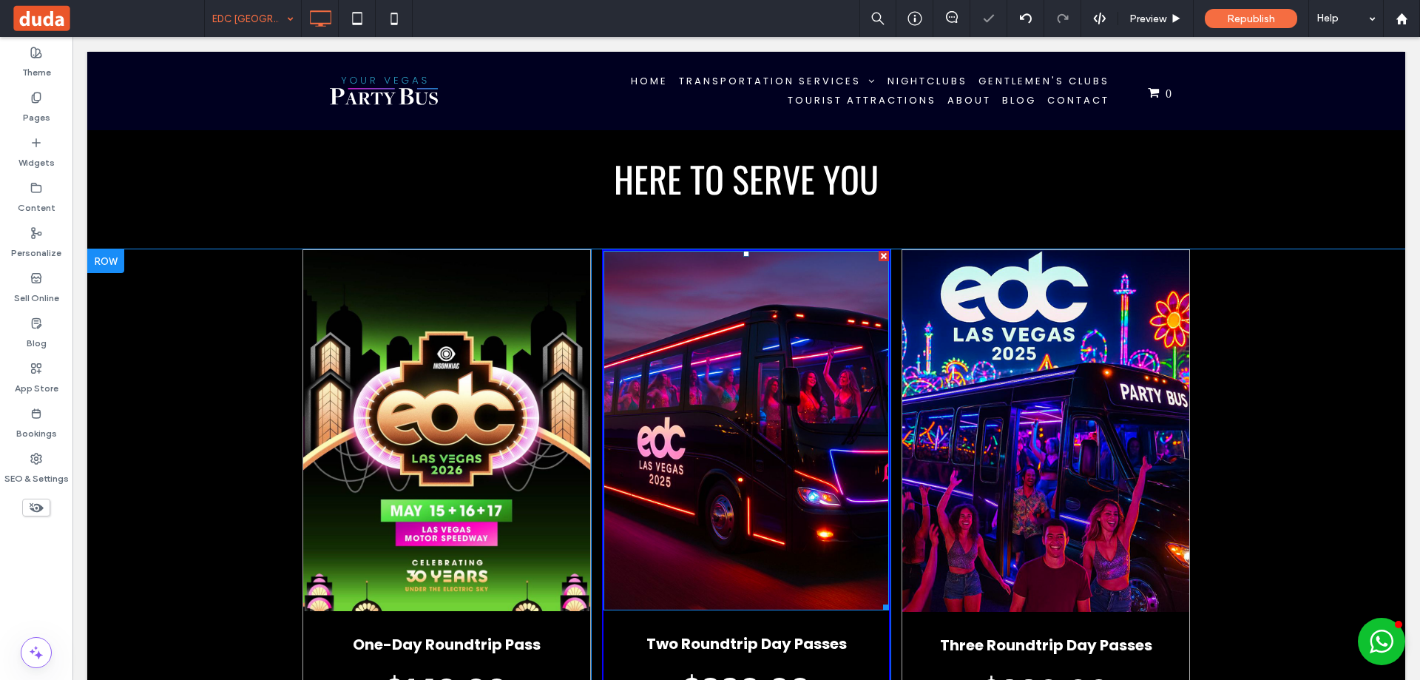
click at [683, 389] on img at bounding box center [747, 430] width 286 height 359
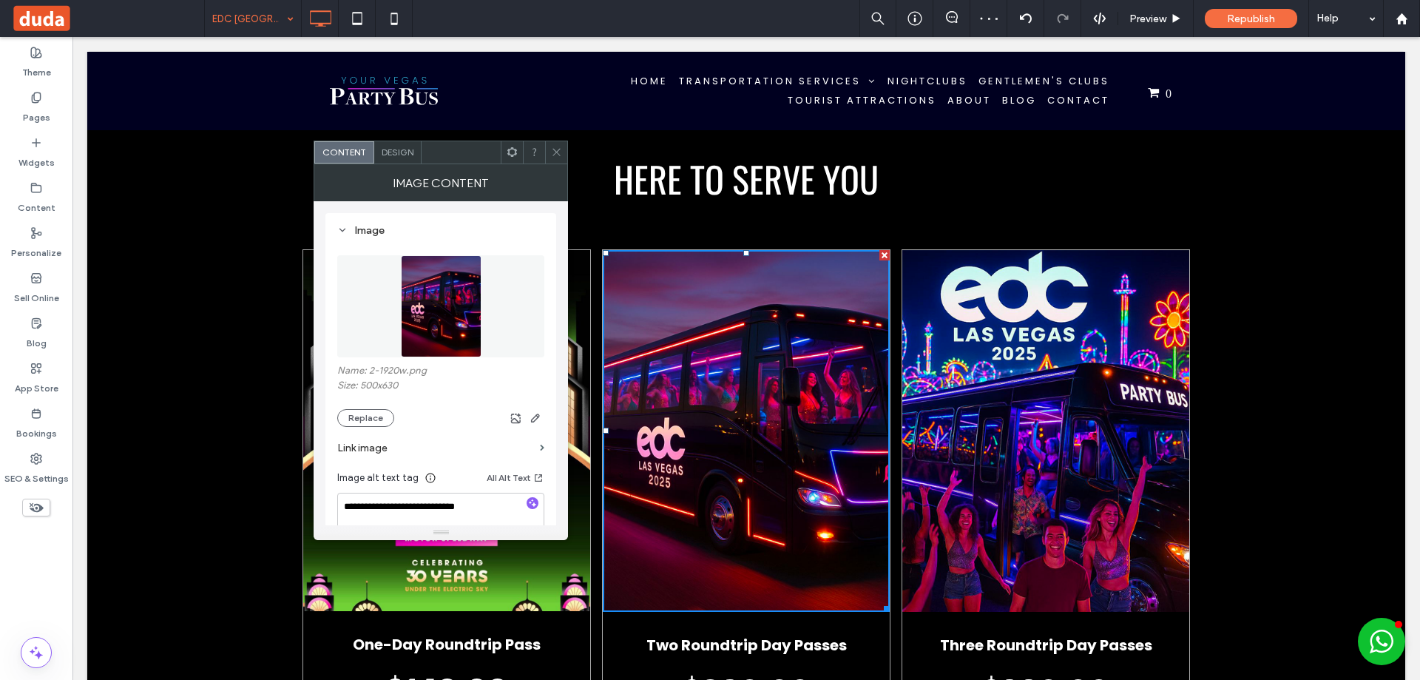
click at [474, 390] on label "Size: 500x630" at bounding box center [440, 386] width 207 height 15
click at [464, 321] on figure at bounding box center [440, 306] width 207 height 102
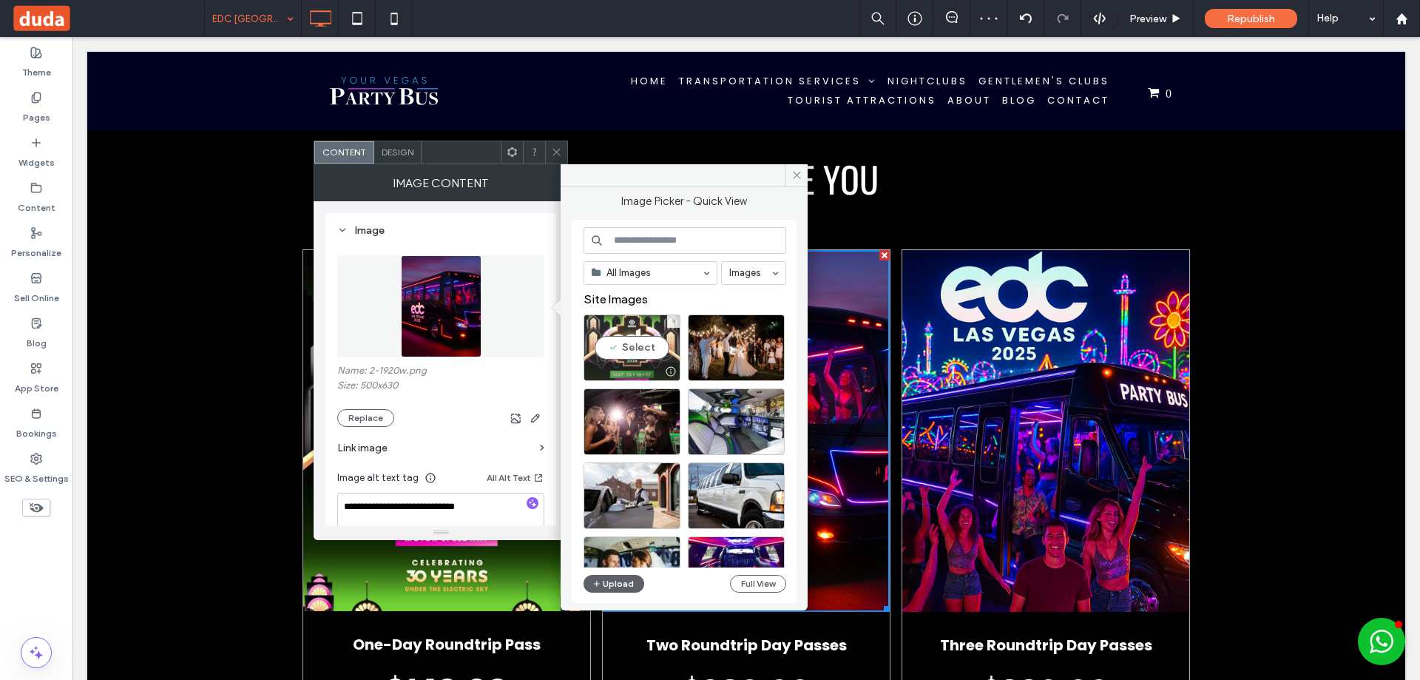
click at [635, 349] on div "Select" at bounding box center [632, 347] width 97 height 67
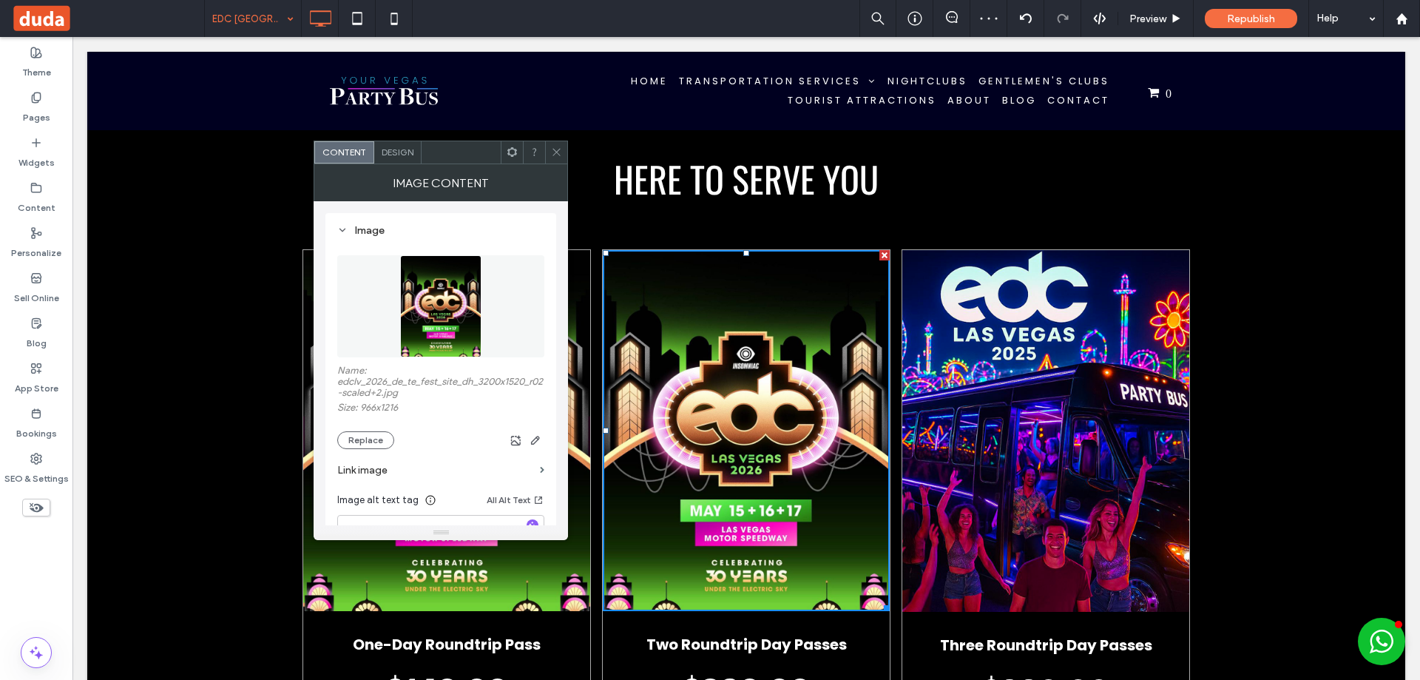
click at [565, 147] on div at bounding box center [556, 152] width 22 height 22
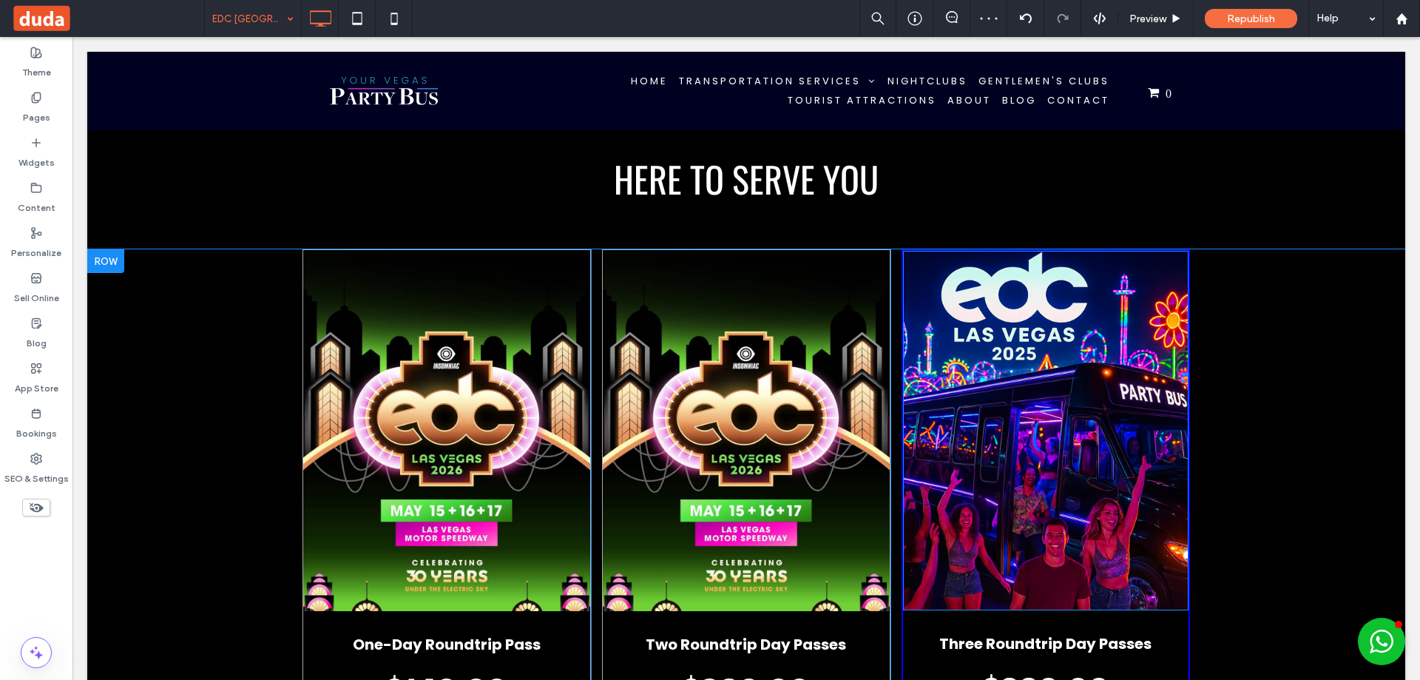
click at [1035, 382] on img at bounding box center [1046, 430] width 286 height 359
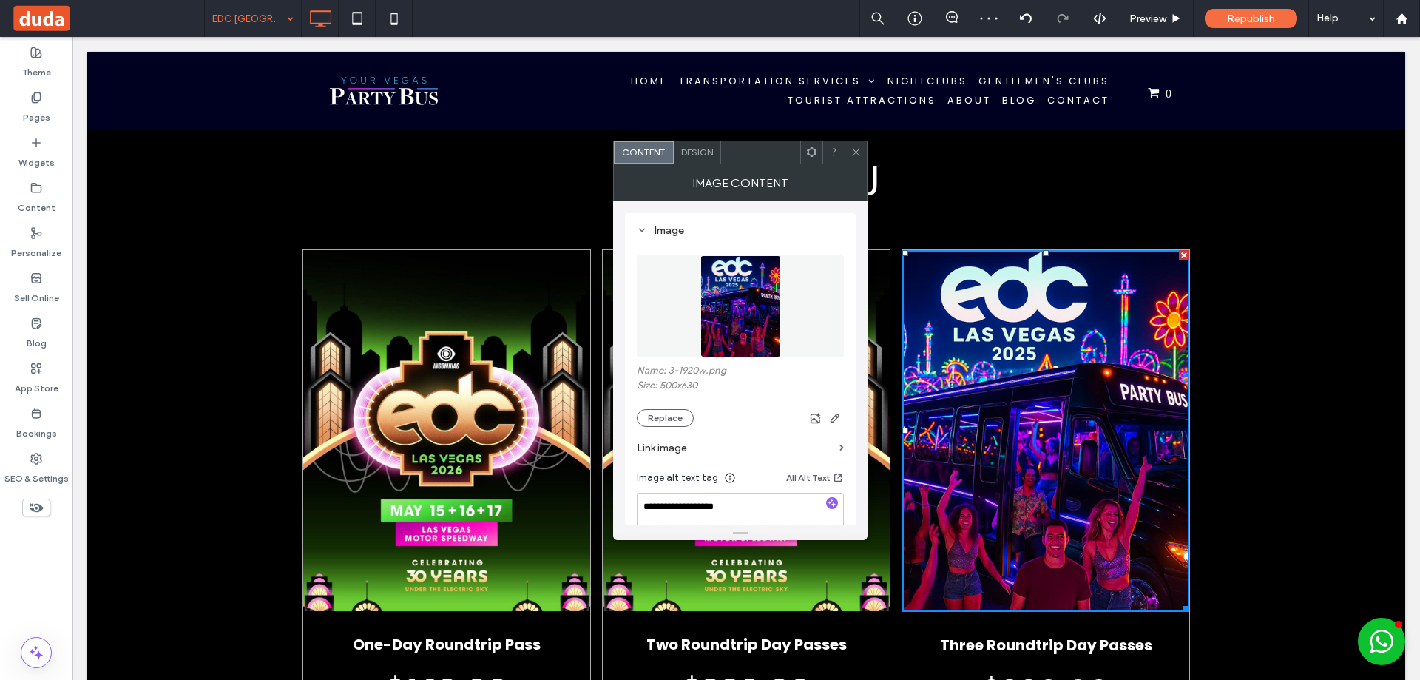
drag, startPoint x: 771, startPoint y: 309, endPoint x: 766, endPoint y: 317, distance: 9.0
click at [774, 309] on figure at bounding box center [740, 306] width 207 height 102
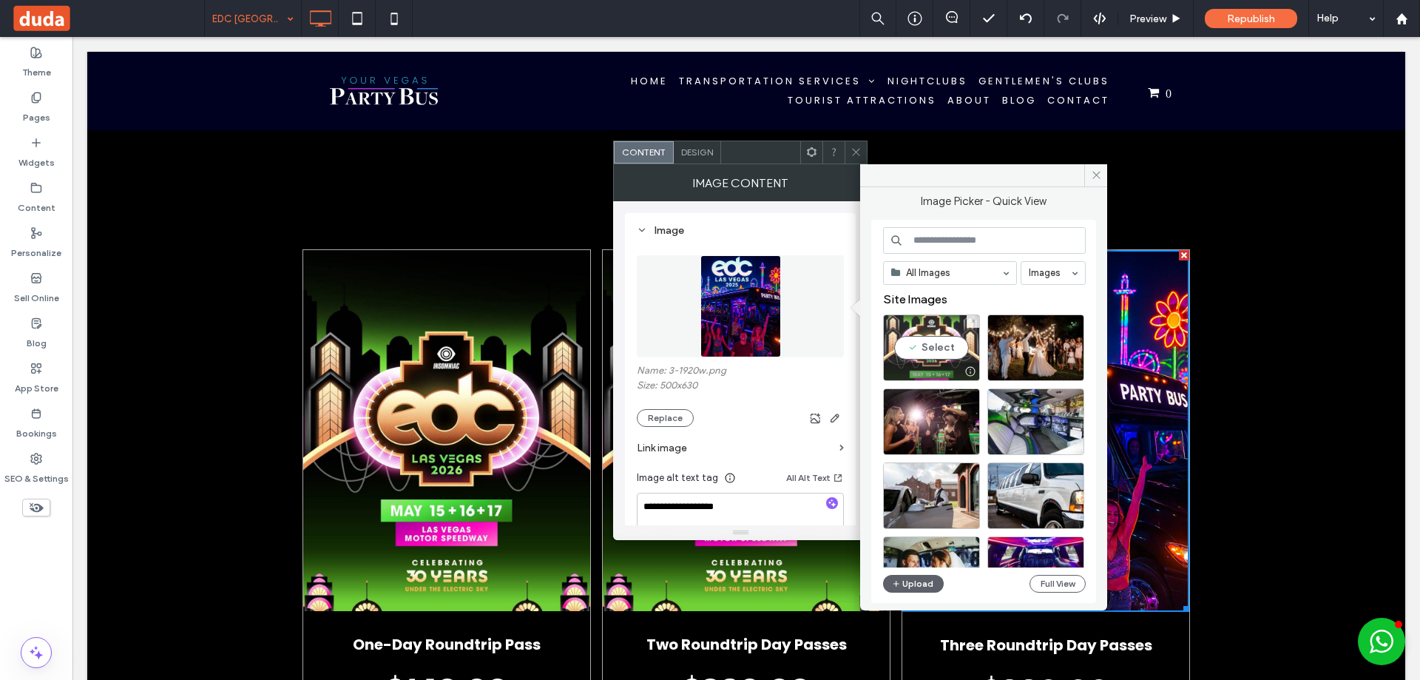
click at [967, 343] on div "Select" at bounding box center [931, 347] width 97 height 67
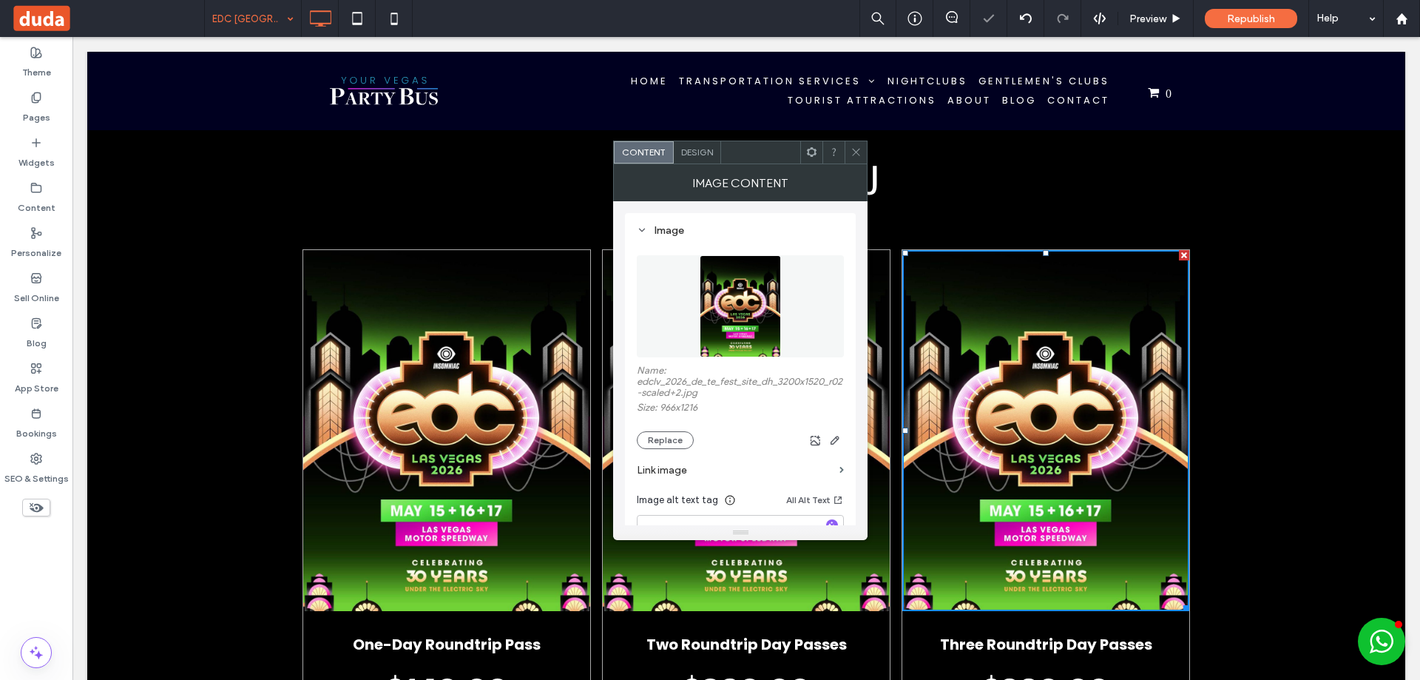
click at [853, 149] on icon at bounding box center [856, 151] width 11 height 11
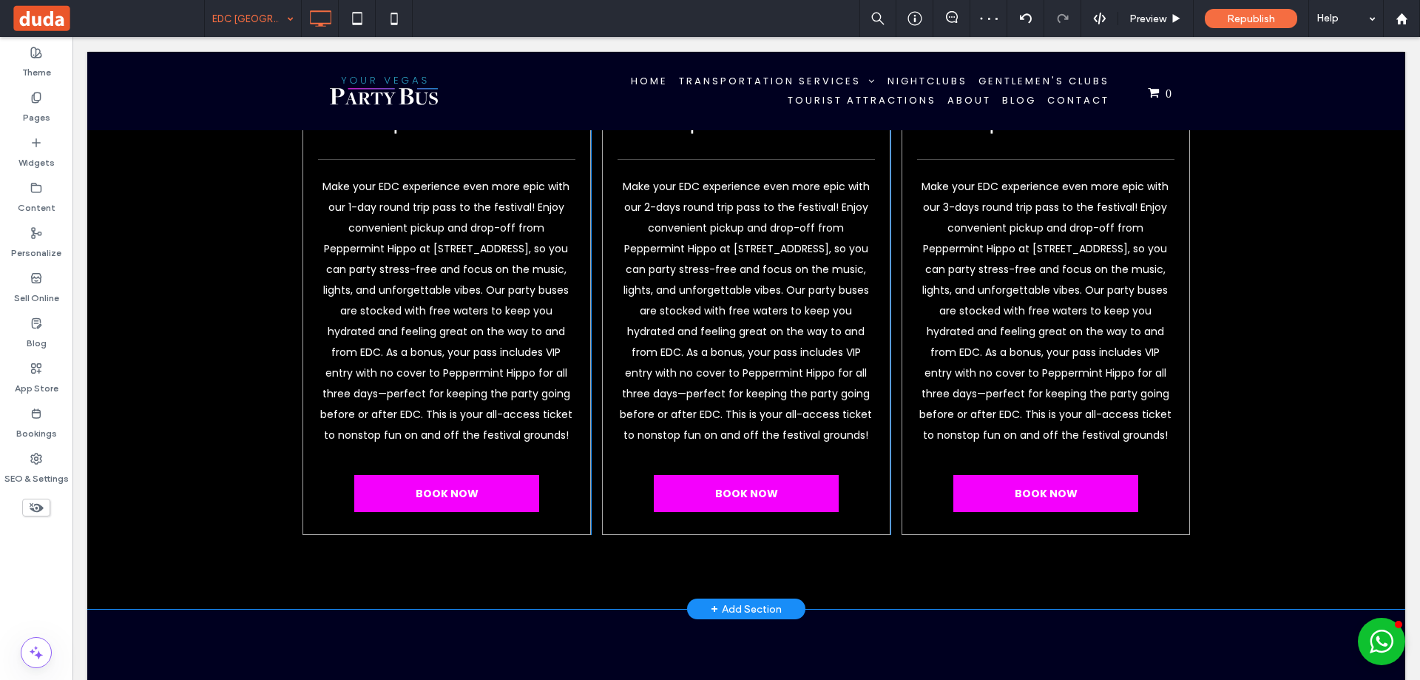
scroll to position [962, 0]
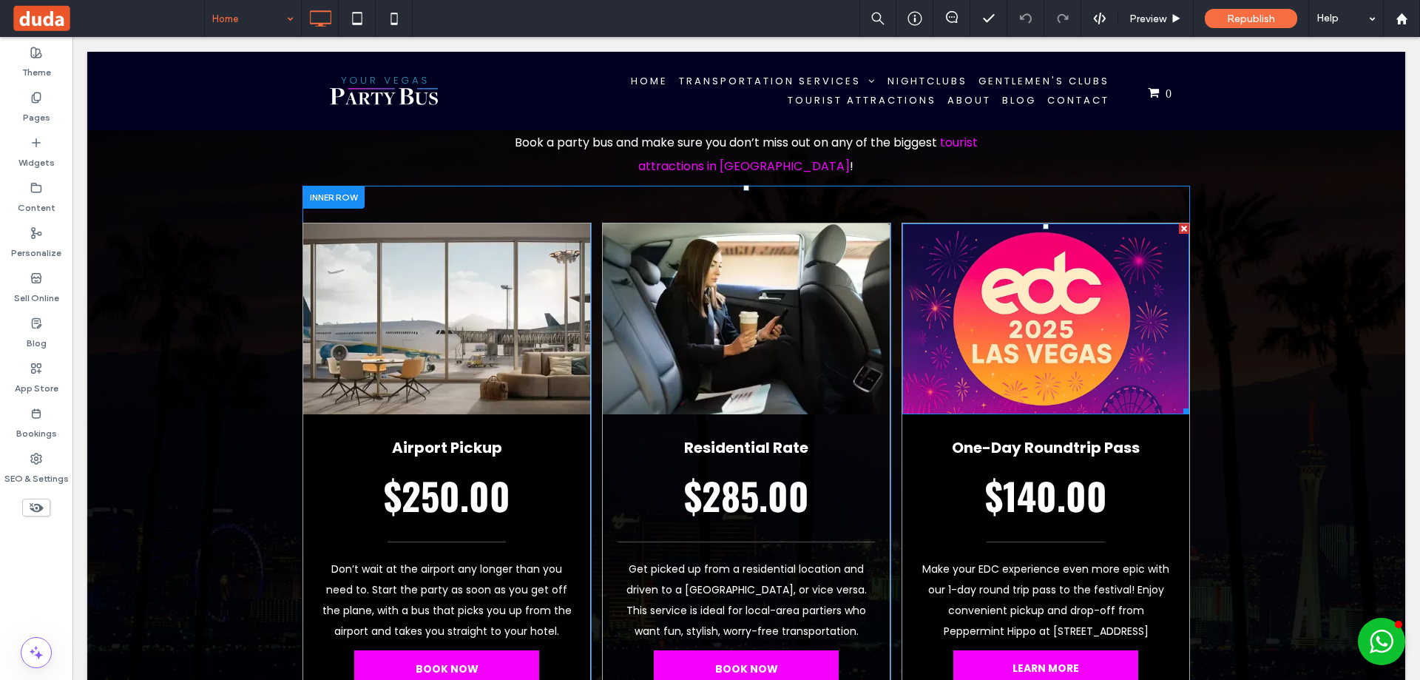
click at [1070, 318] on img at bounding box center [1045, 318] width 287 height 191
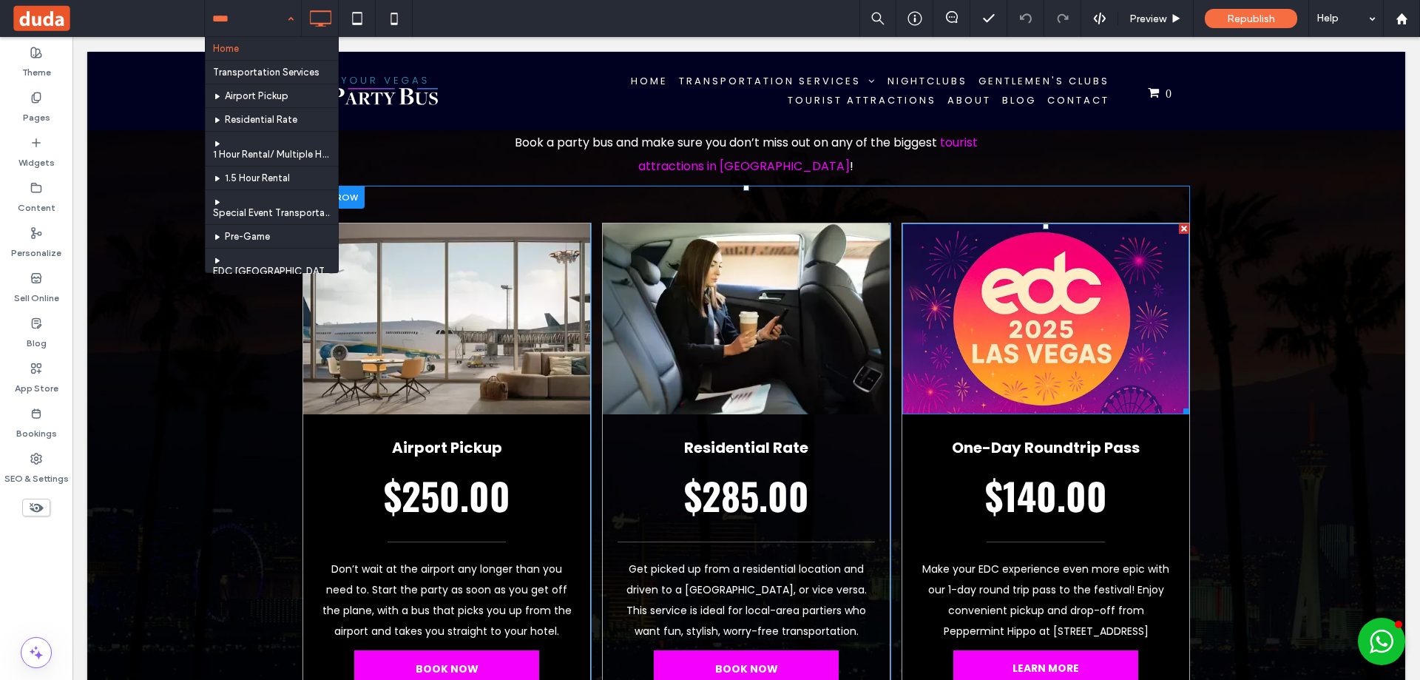
click at [1013, 283] on img at bounding box center [1045, 318] width 287 height 191
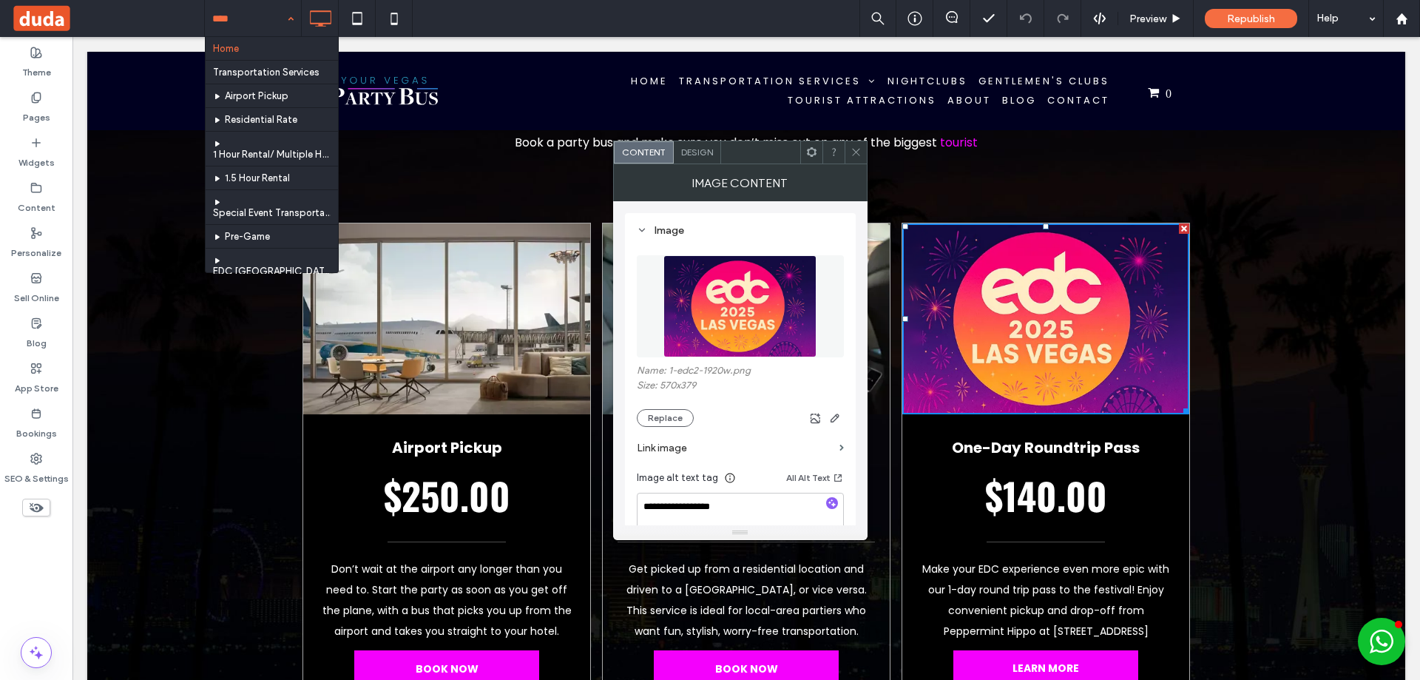
drag, startPoint x: 749, startPoint y: 298, endPoint x: 766, endPoint y: 310, distance: 21.3
click at [749, 297] on img at bounding box center [739, 306] width 153 height 102
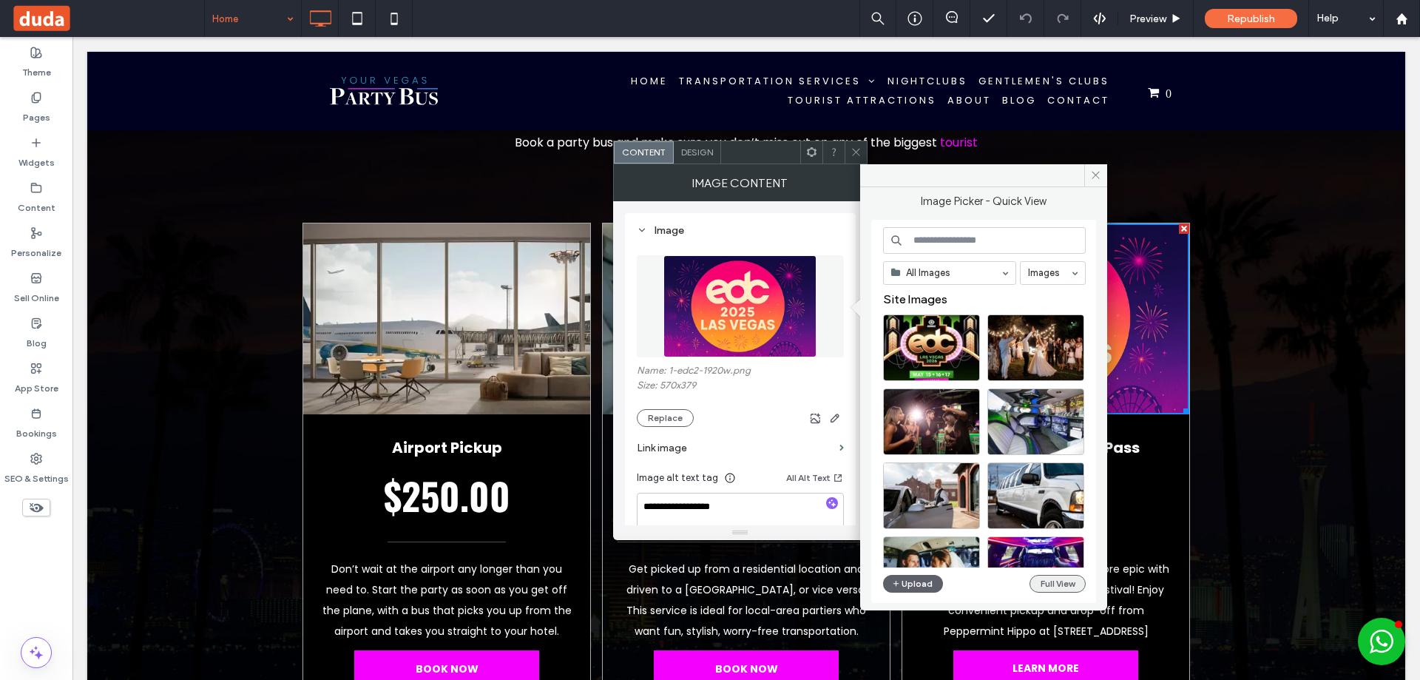
click at [1038, 576] on button "Full View" at bounding box center [1058, 584] width 56 height 18
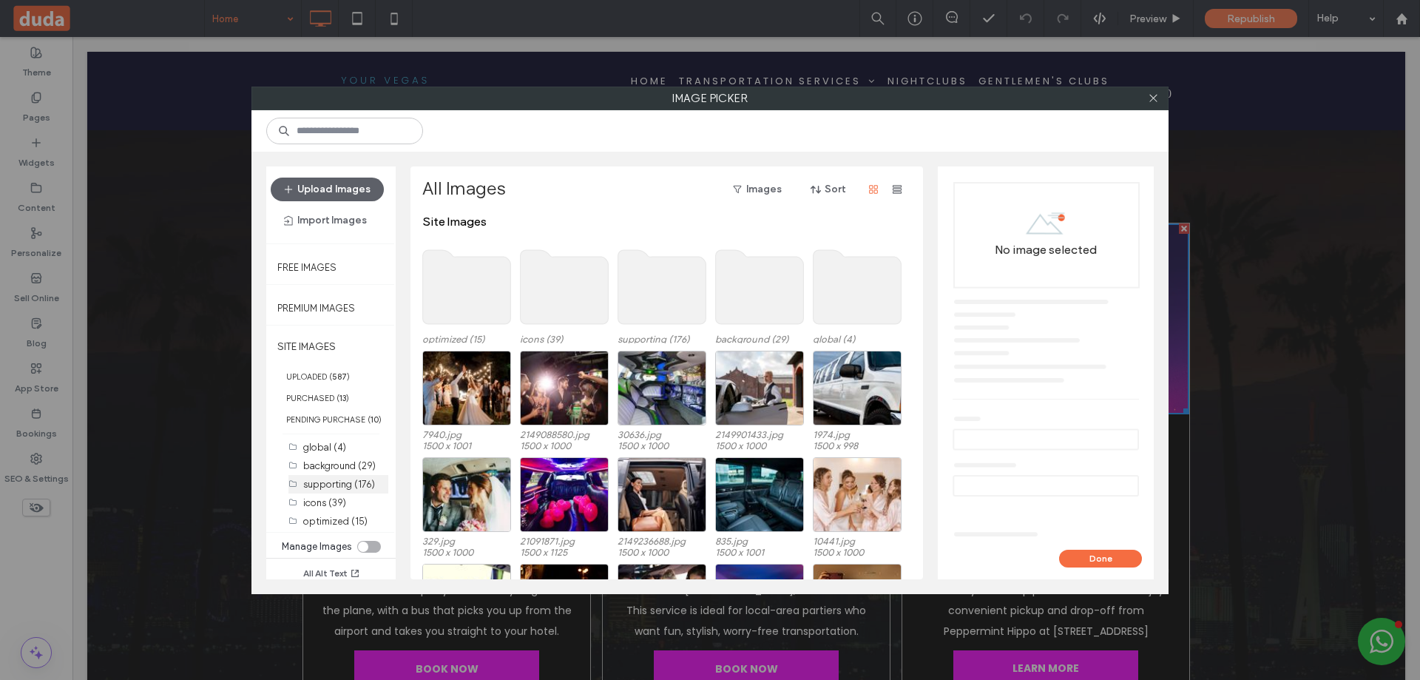
click at [339, 483] on label "supporting (176)" at bounding box center [339, 484] width 72 height 11
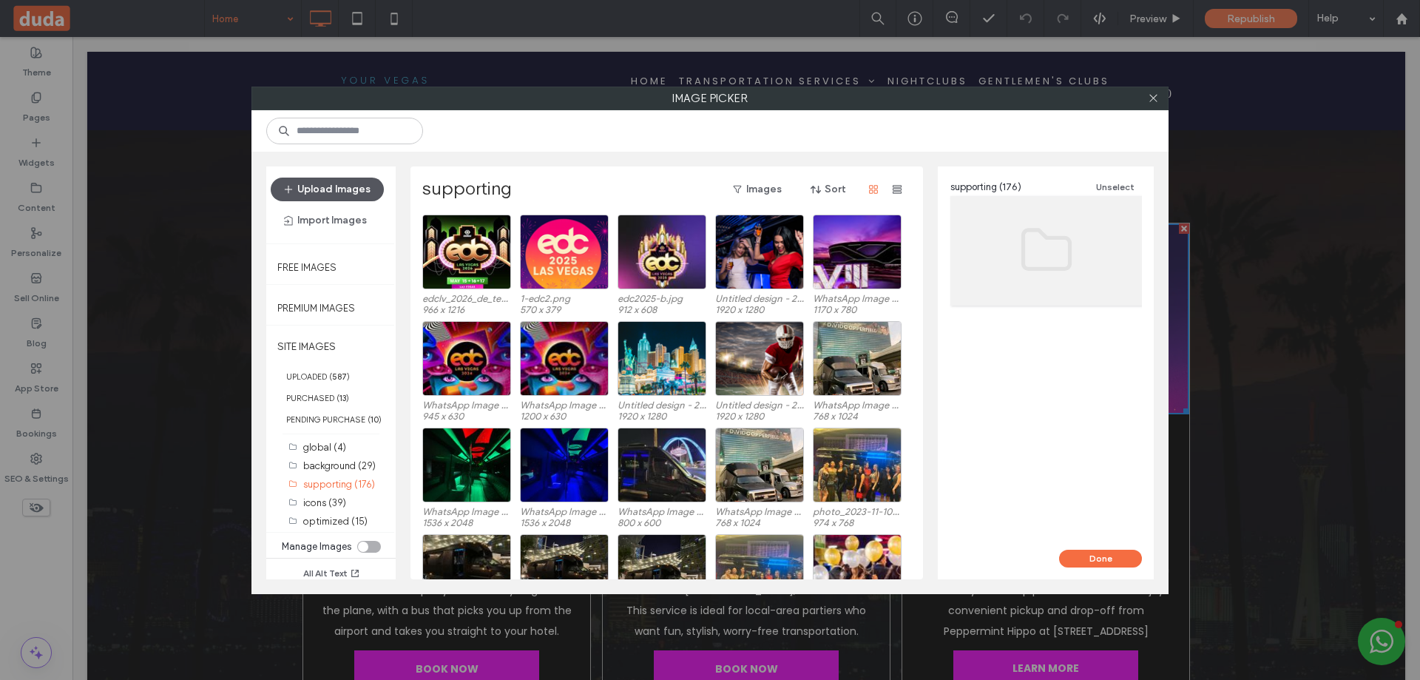
click at [366, 186] on button "Upload Images" at bounding box center [327, 190] width 113 height 24
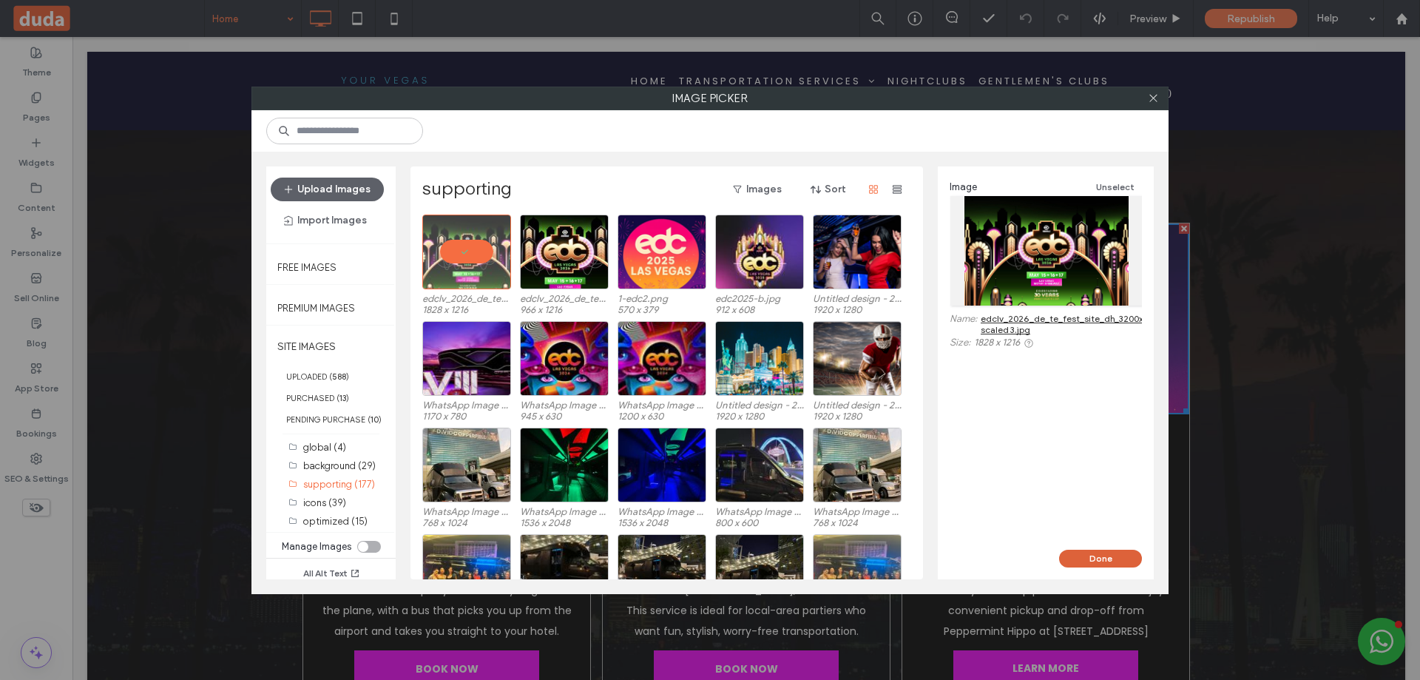
click at [1091, 553] on button "Done" at bounding box center [1100, 559] width 83 height 18
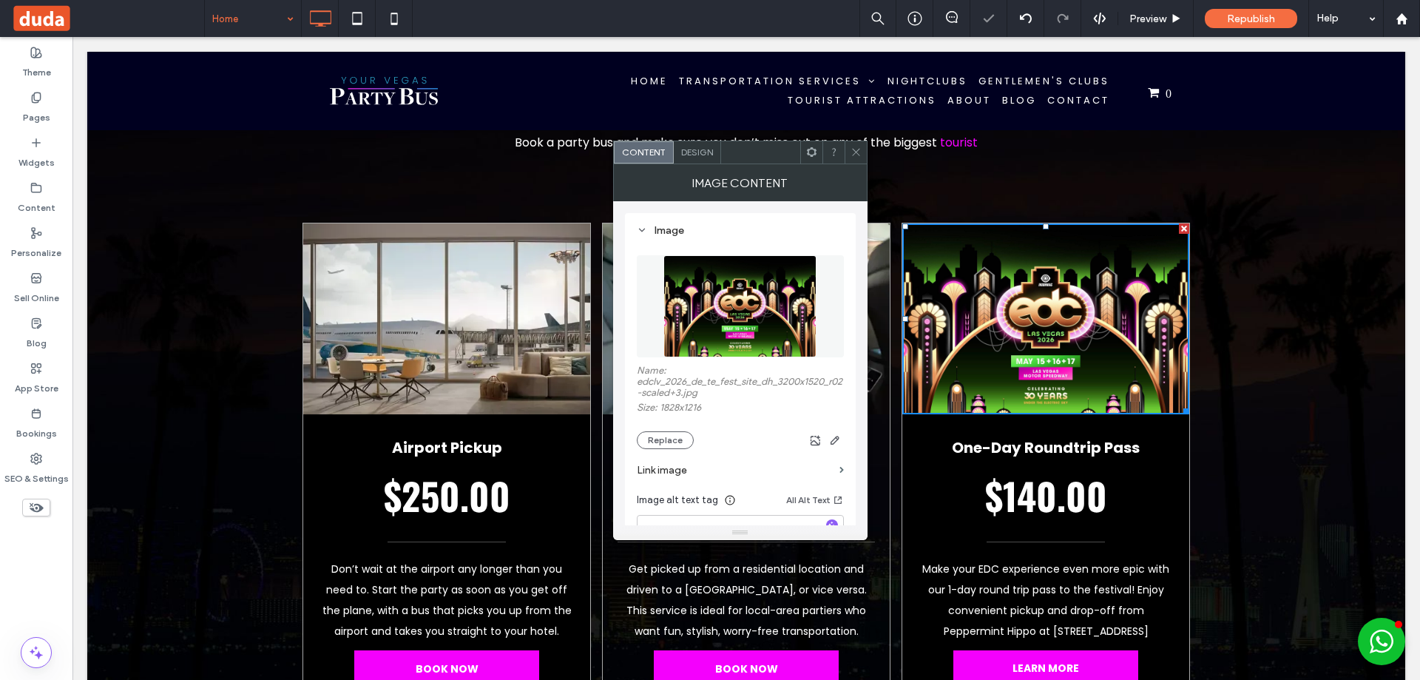
drag, startPoint x: 854, startPoint y: 149, endPoint x: 854, endPoint y: 159, distance: 9.6
click at [855, 149] on icon at bounding box center [856, 151] width 11 height 11
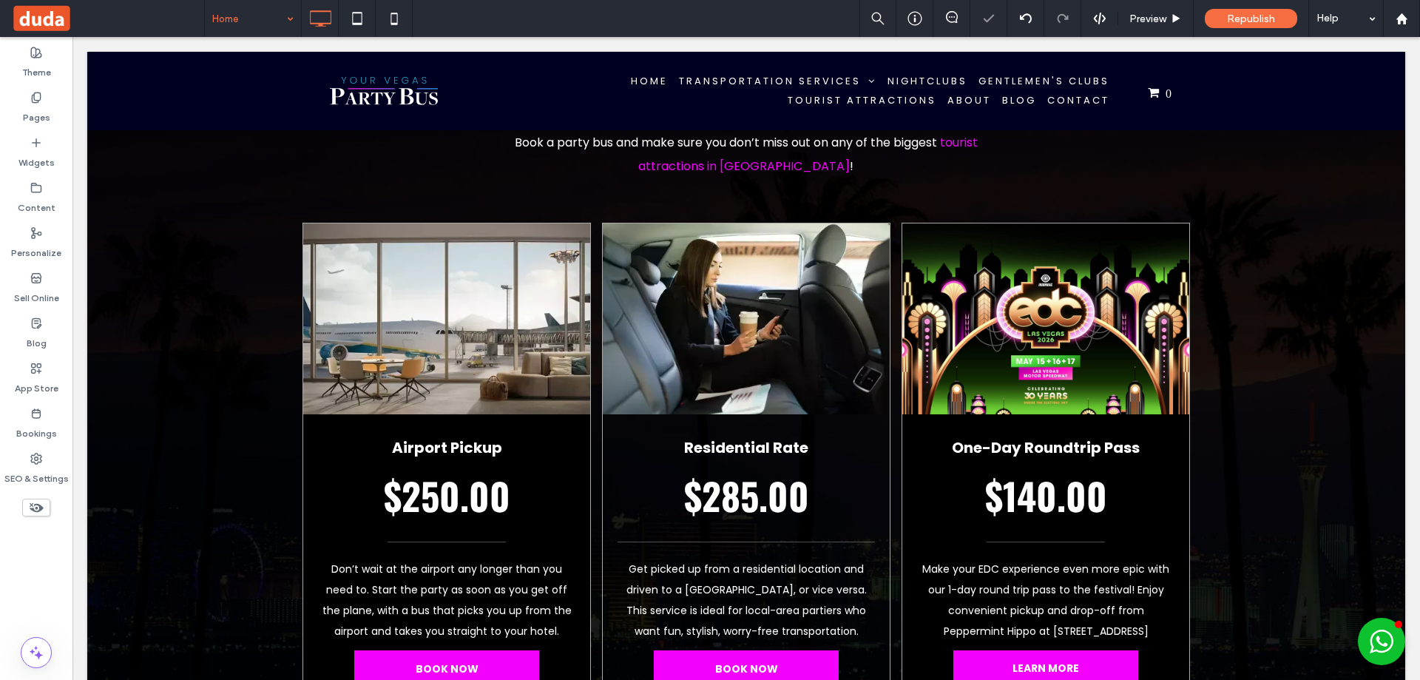
click at [647, 13] on div "Home Preview Republish Help" at bounding box center [812, 18] width 1216 height 37
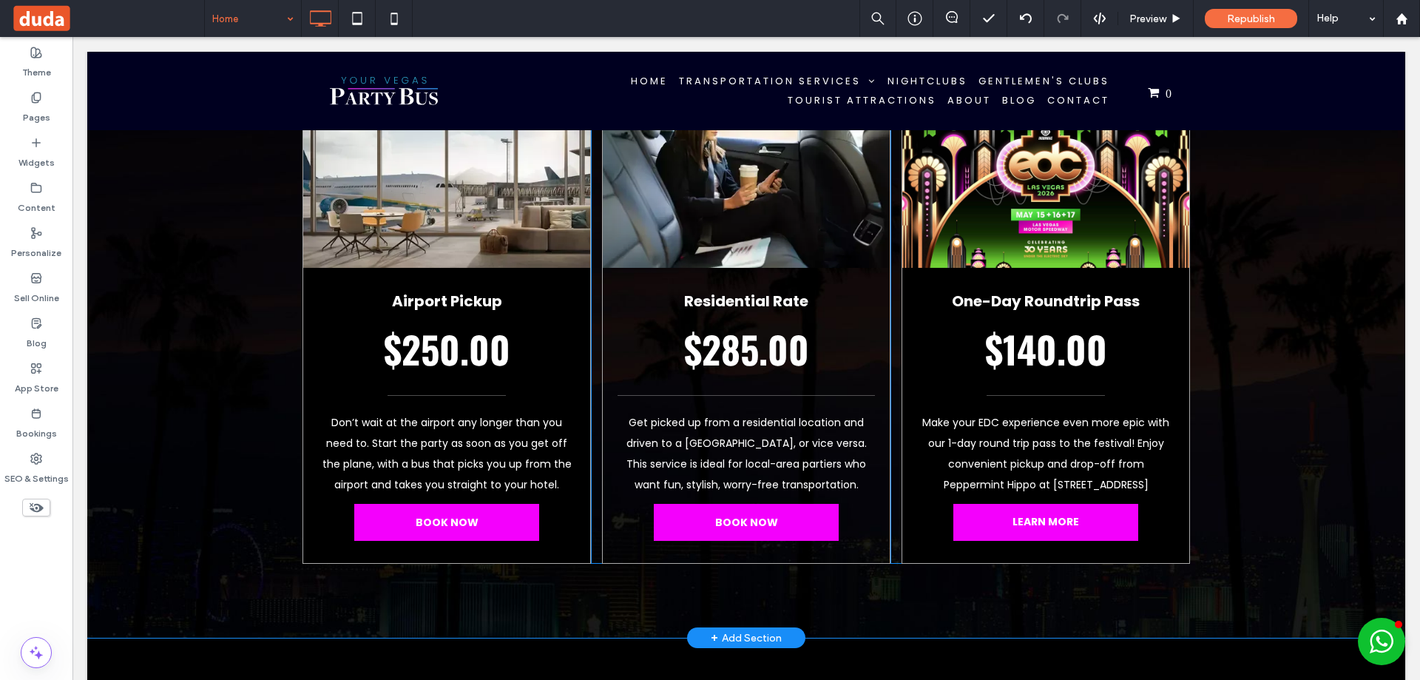
scroll to position [1849, 0]
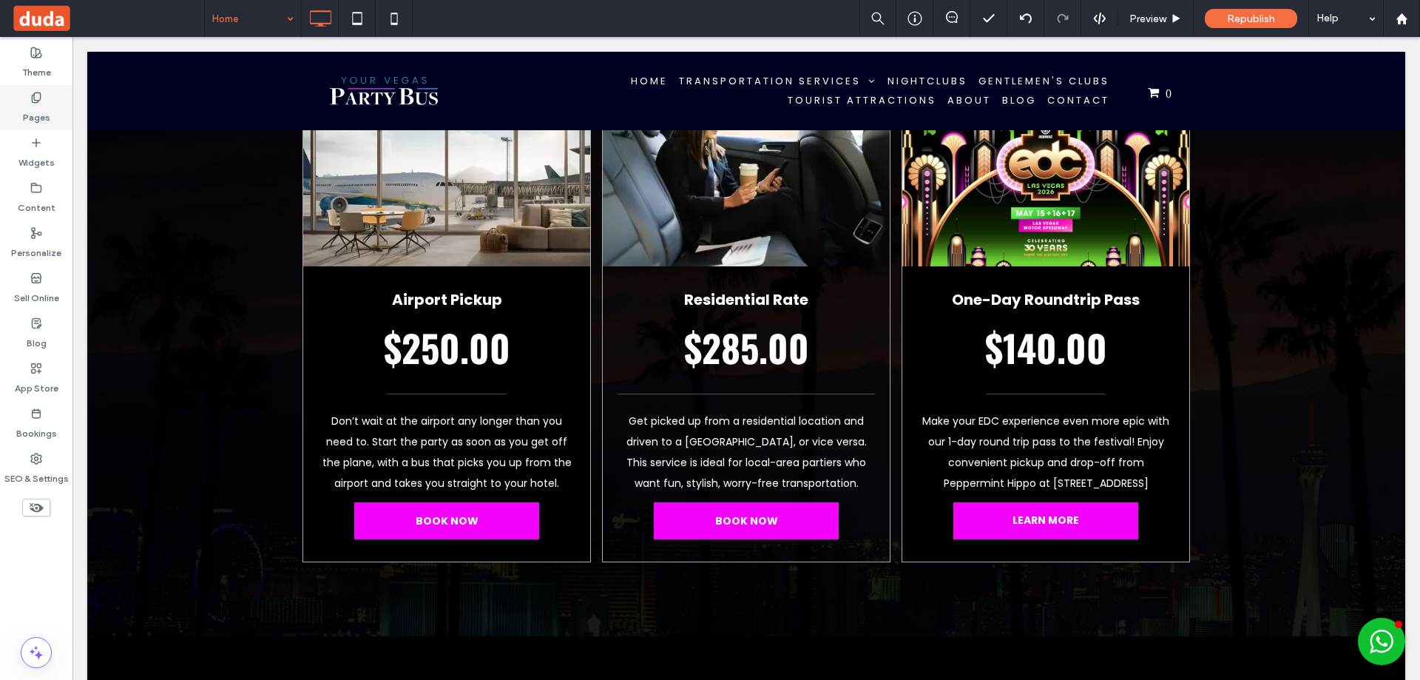
click at [34, 81] on div "Theme" at bounding box center [36, 62] width 72 height 45
click at [38, 95] on icon at bounding box center [36, 98] width 12 height 12
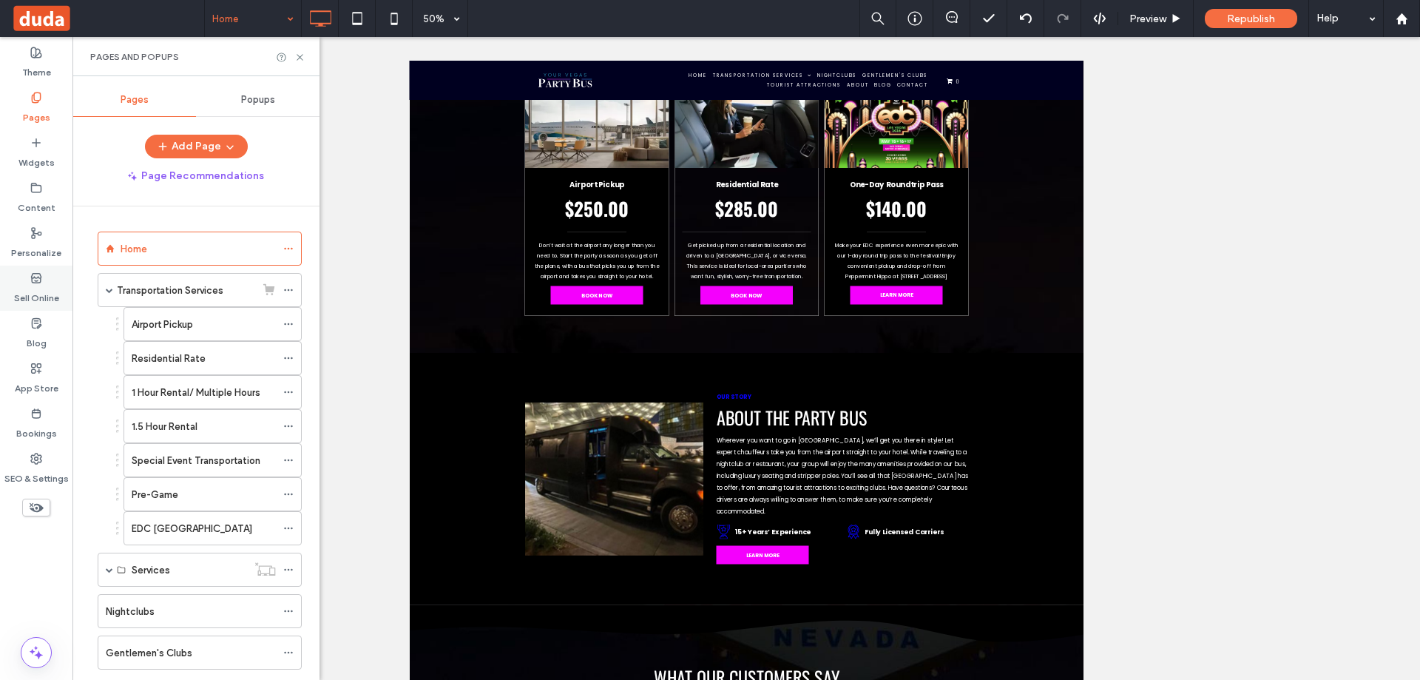
click at [32, 276] on use at bounding box center [36, 277] width 10 height 9
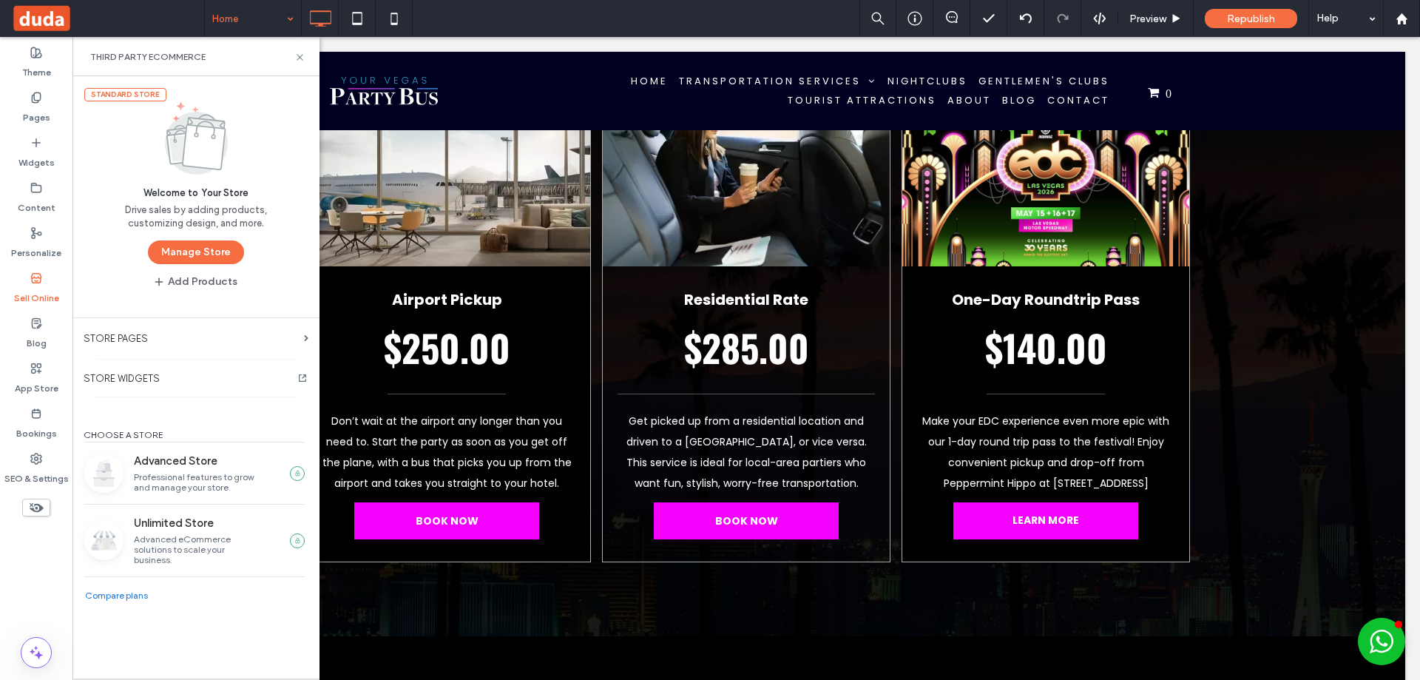
drag, startPoint x: 197, startPoint y: 246, endPoint x: 195, endPoint y: 255, distance: 9.0
click at [197, 247] on button "Manage Store" at bounding box center [196, 252] width 96 height 24
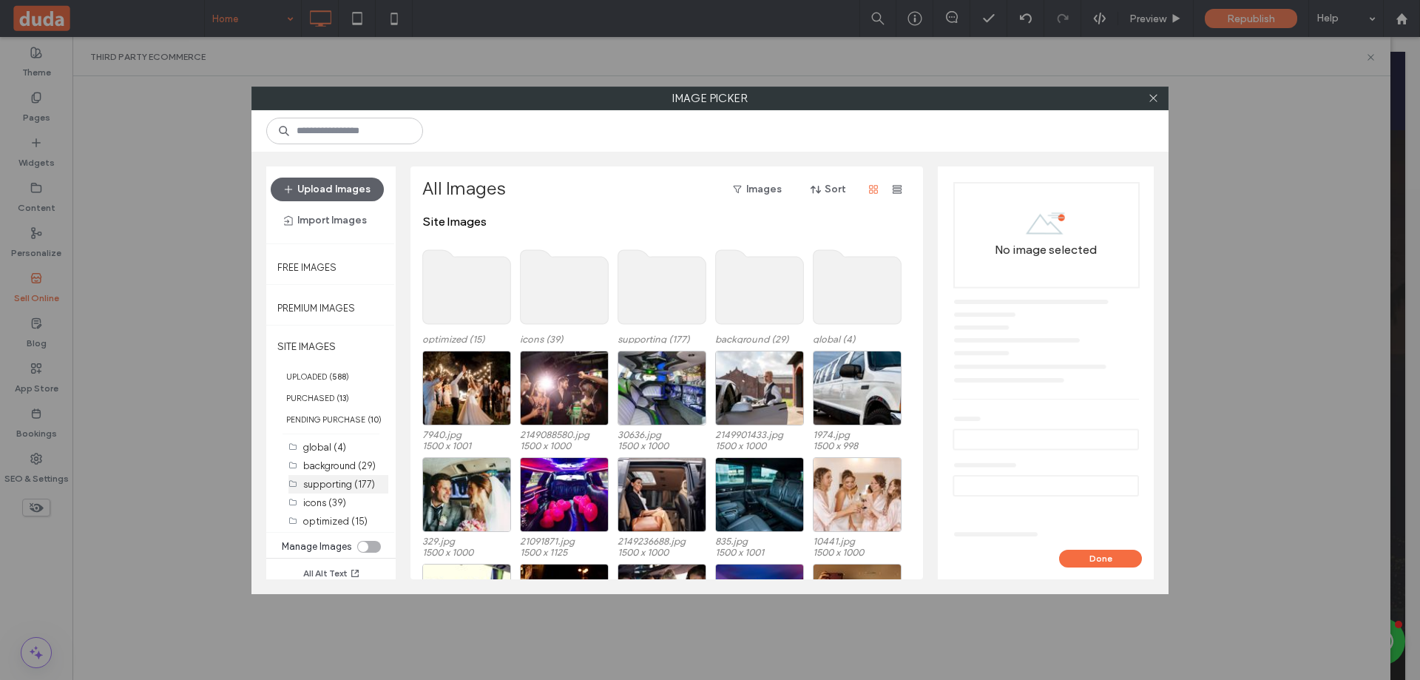
click at [343, 488] on label "supporting (177)" at bounding box center [339, 484] width 72 height 11
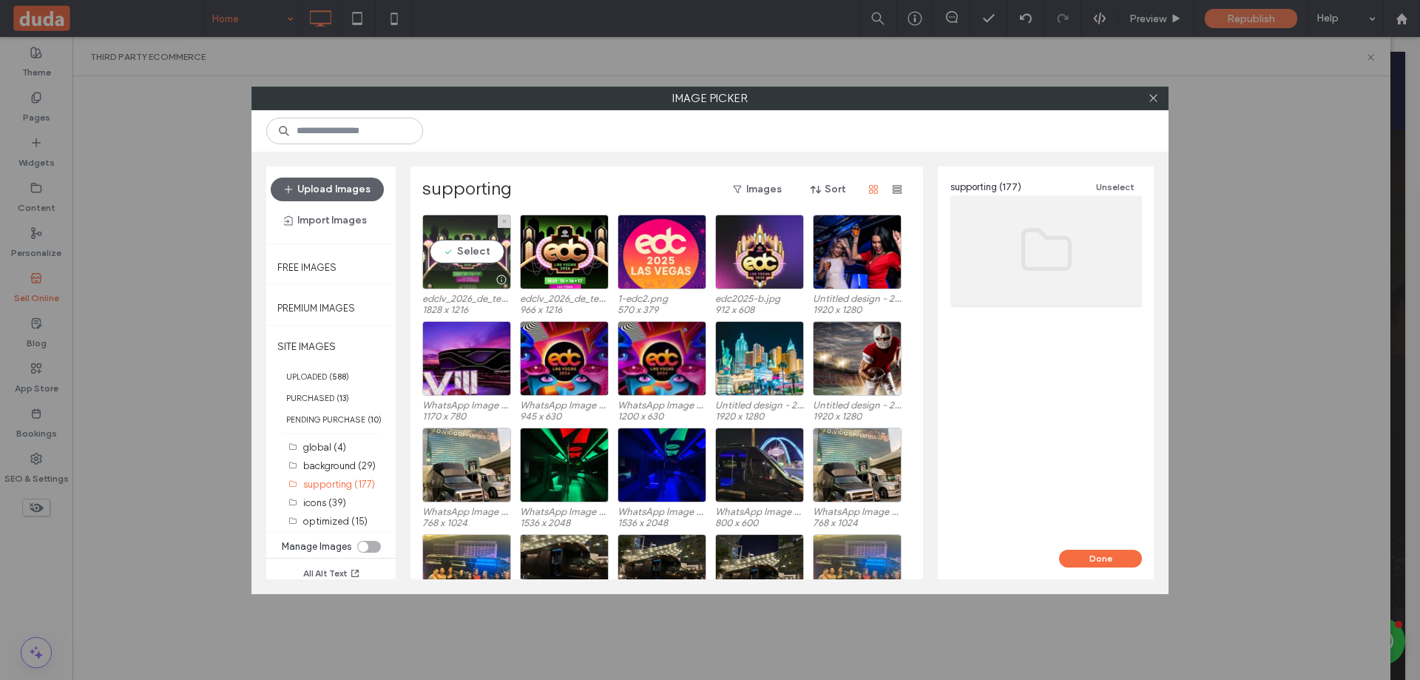
click at [451, 246] on div "Select" at bounding box center [466, 251] width 89 height 75
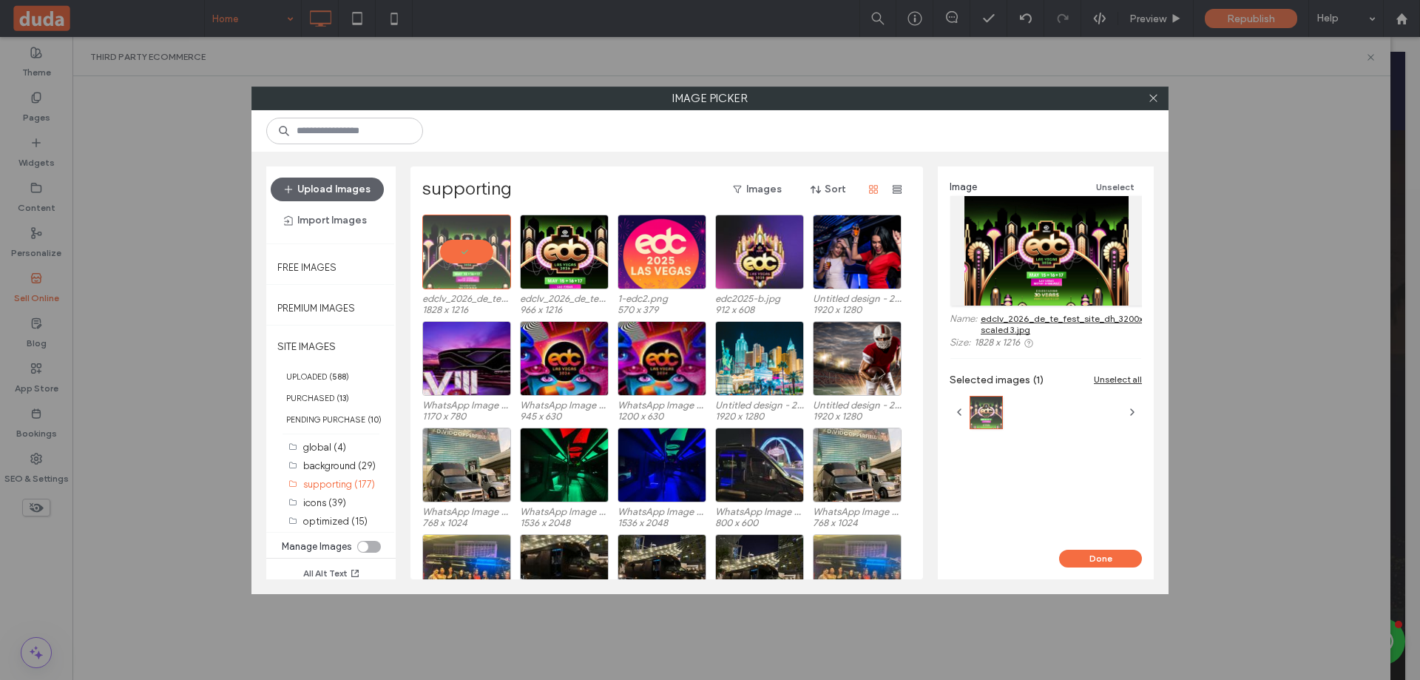
click at [1080, 557] on button "Done" at bounding box center [1100, 559] width 83 height 18
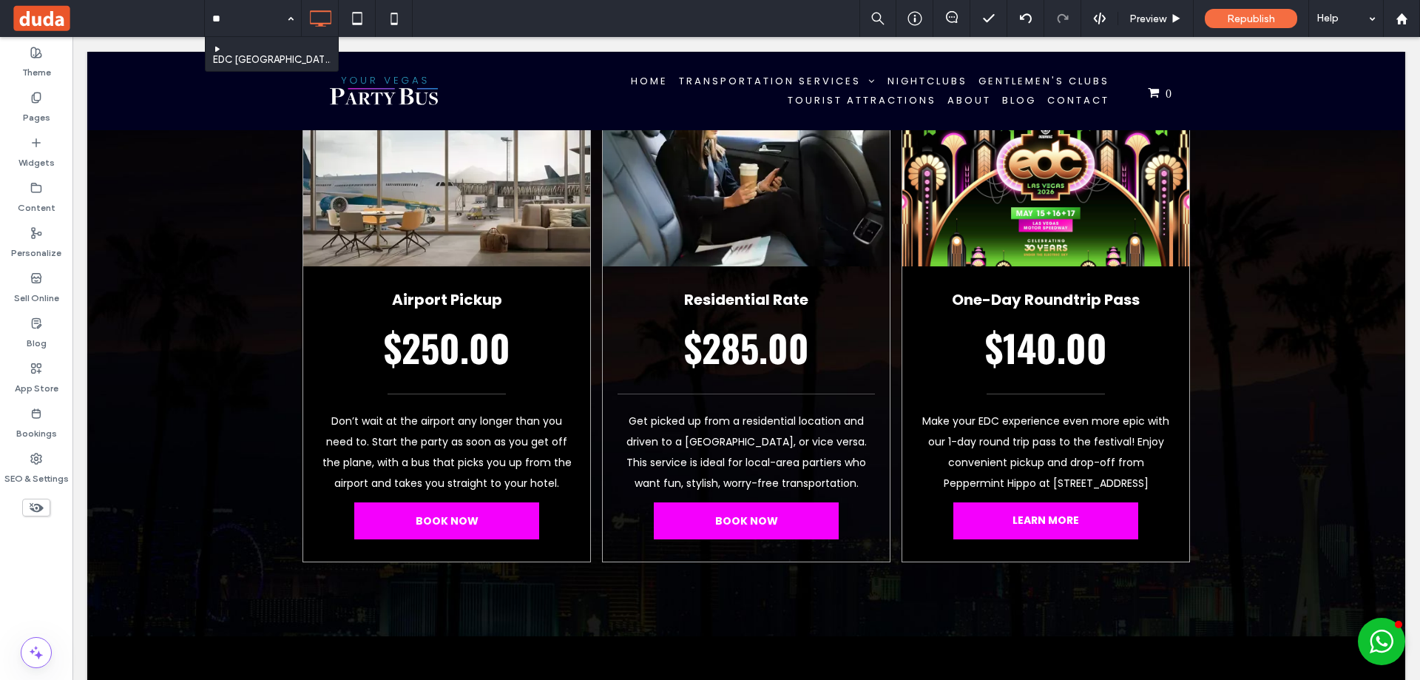
type input "***"
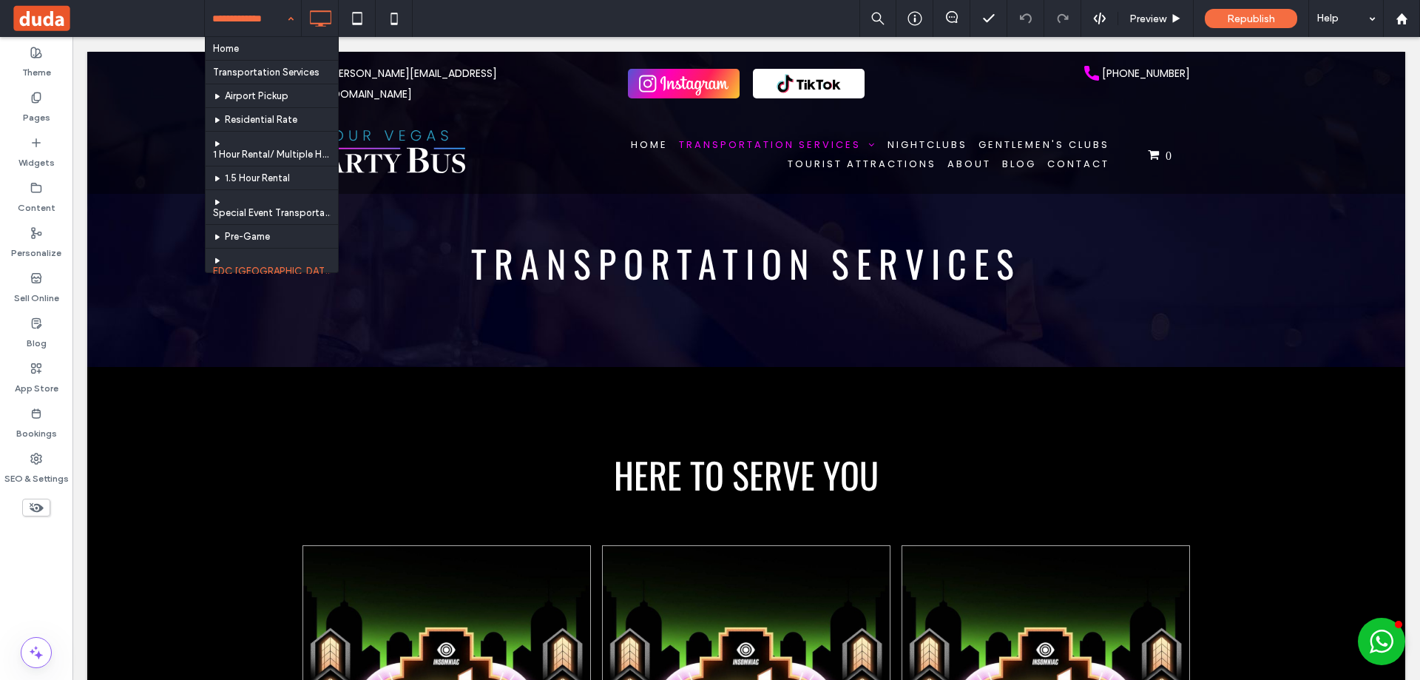
click at [297, 22] on div "Home Transportation Services Airport Pickup Residential Rate 1 Hour Rental/ Mul…" at bounding box center [253, 18] width 96 height 37
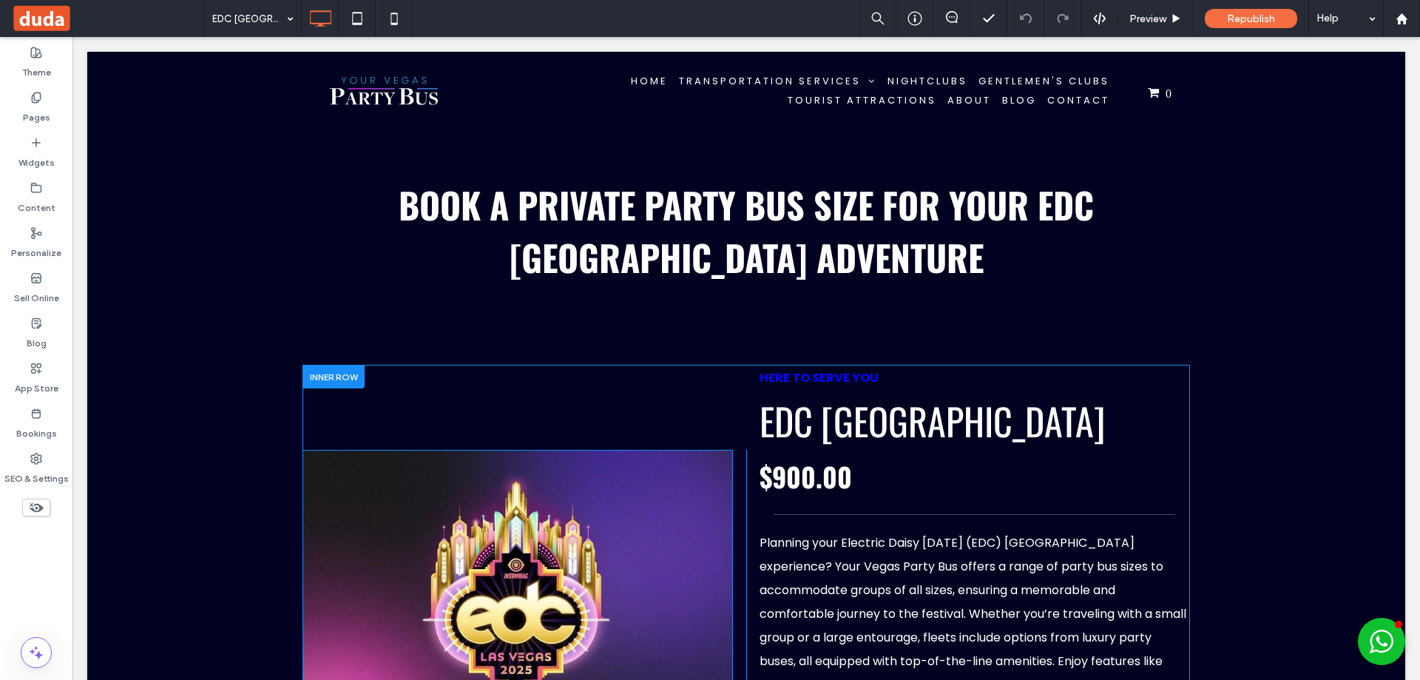
scroll to position [1702, 0]
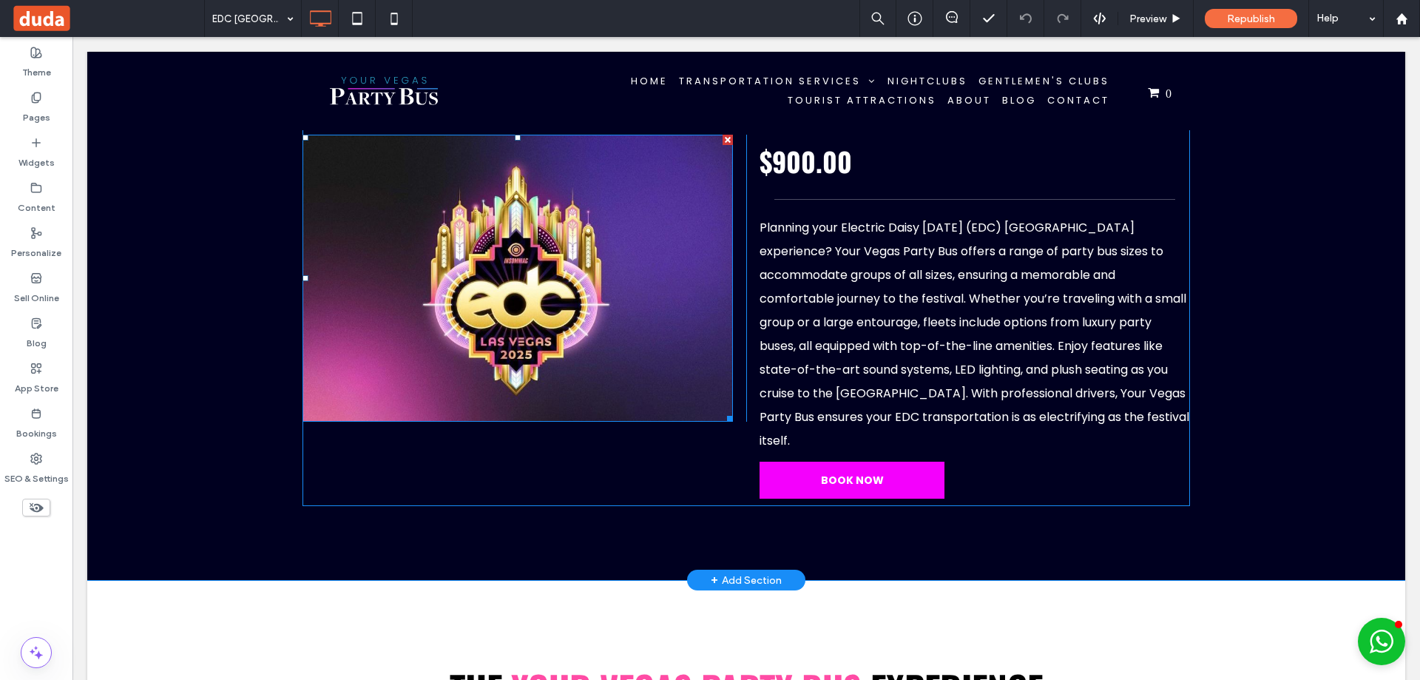
click at [567, 297] on img at bounding box center [518, 278] width 430 height 287
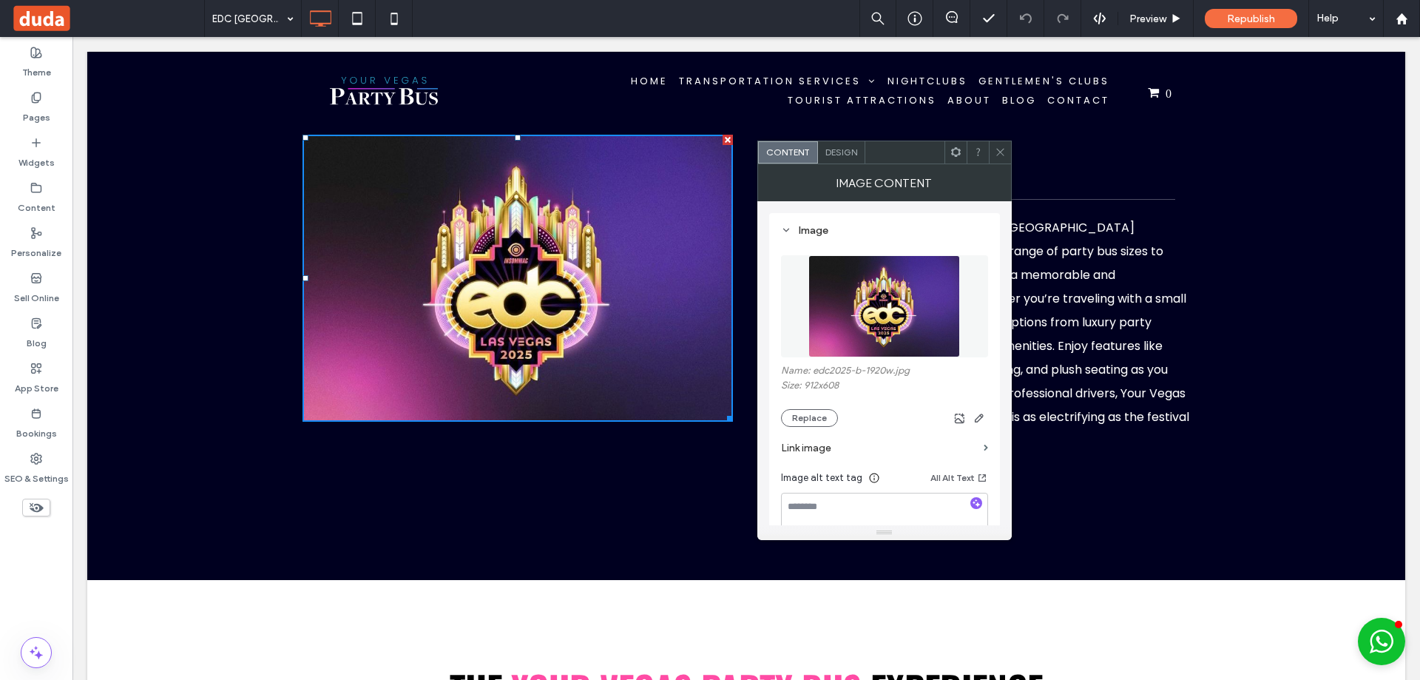
click at [882, 328] on figure at bounding box center [884, 306] width 207 height 102
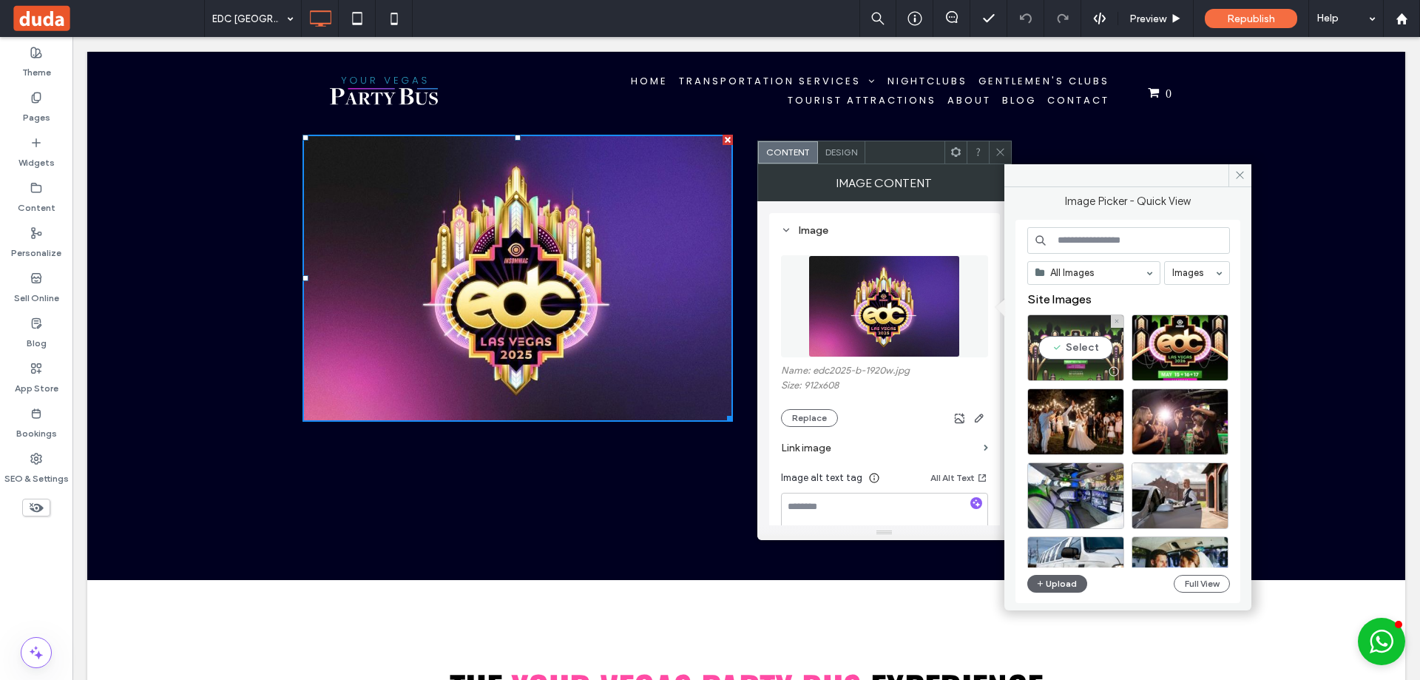
click at [1060, 350] on div "Select" at bounding box center [1075, 347] width 97 height 67
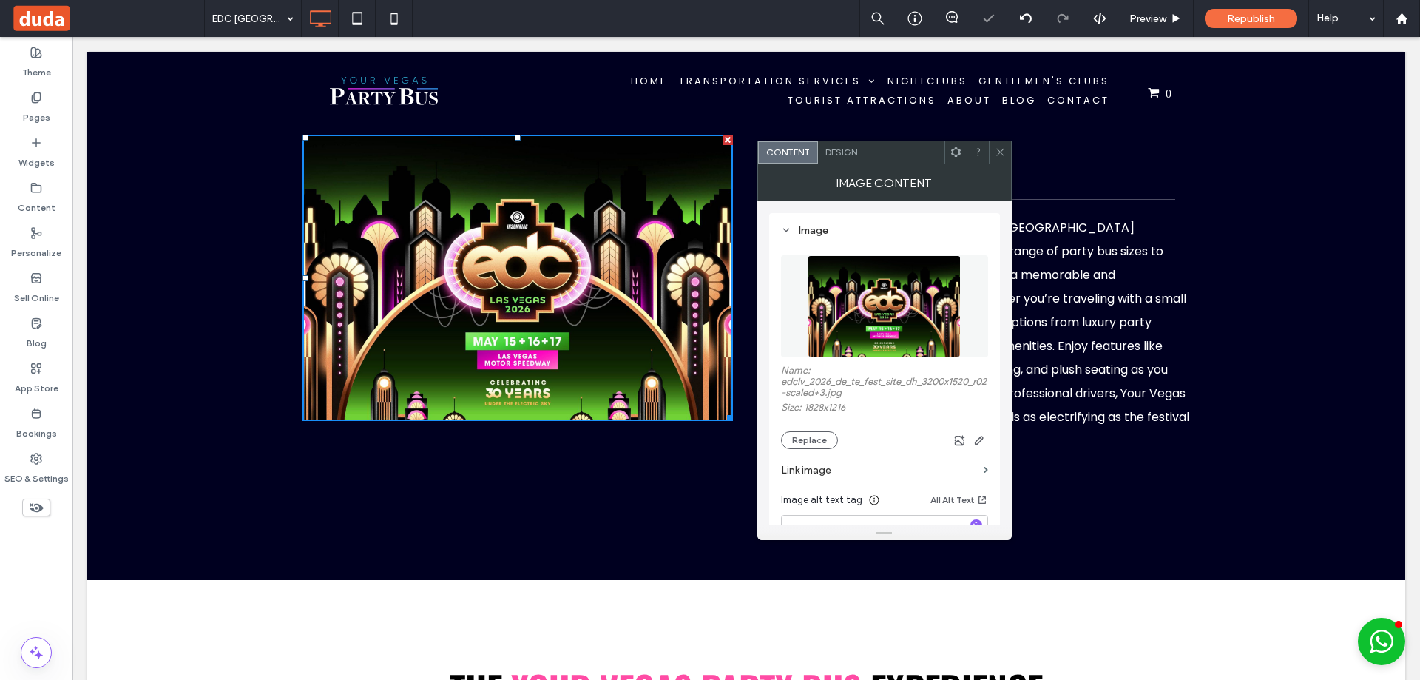
click at [1000, 148] on icon at bounding box center [1000, 151] width 11 height 11
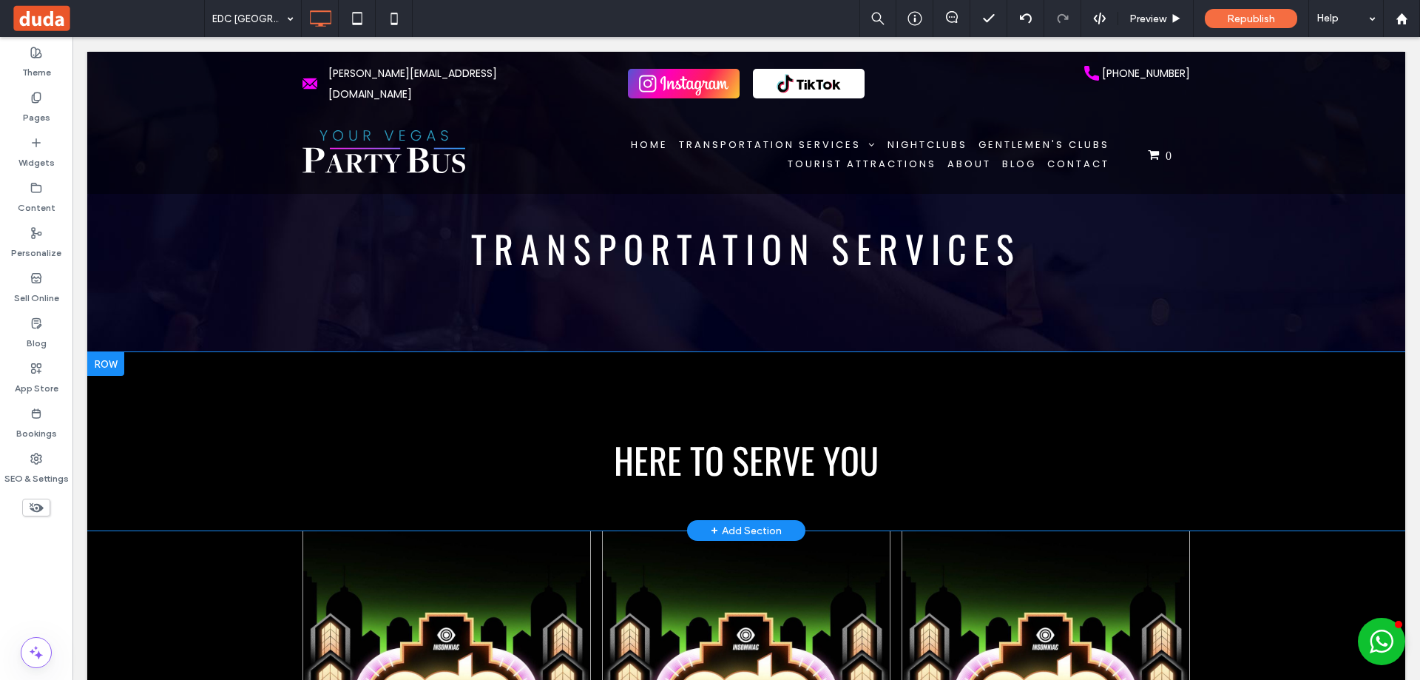
scroll to position [0, 0]
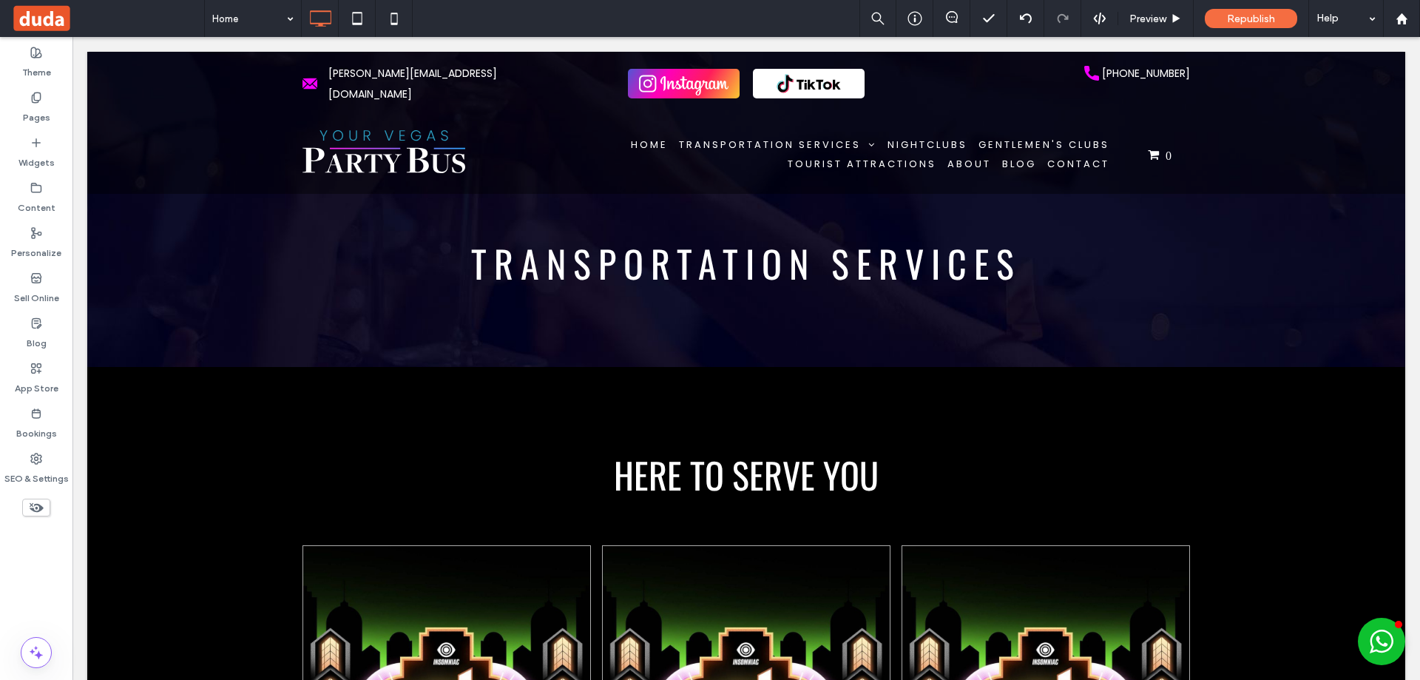
drag, startPoint x: 256, startPoint y: 43, endPoint x: 1067, endPoint y: 134, distance: 816.5
